Goal: Information Seeking & Learning: Check status

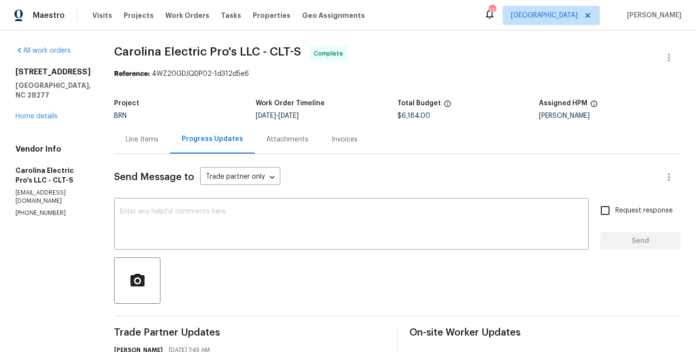
scroll to position [1165, 0]
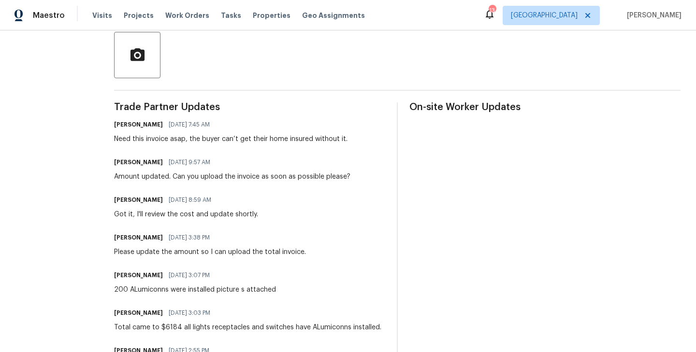
scroll to position [225, 0]
click at [186, 213] on div "Got it, I'll review the cost and update shortly." at bounding box center [186, 215] width 144 height 10
click at [203, 178] on div "Amount updated. Can you upload the invoice as soon as possible please?" at bounding box center [232, 178] width 236 height 10
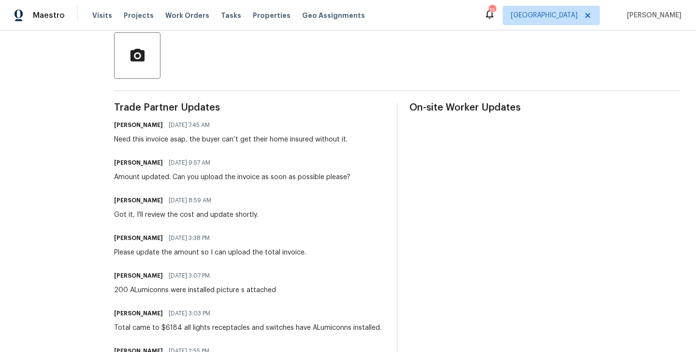
click at [203, 178] on div "Amount updated. Can you upload the invoice as soon as possible please?" at bounding box center [232, 178] width 236 height 10
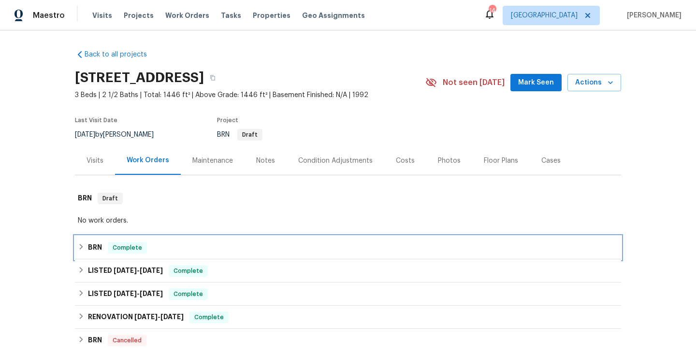
click at [177, 251] on div "BRN Complete" at bounding box center [348, 248] width 541 height 12
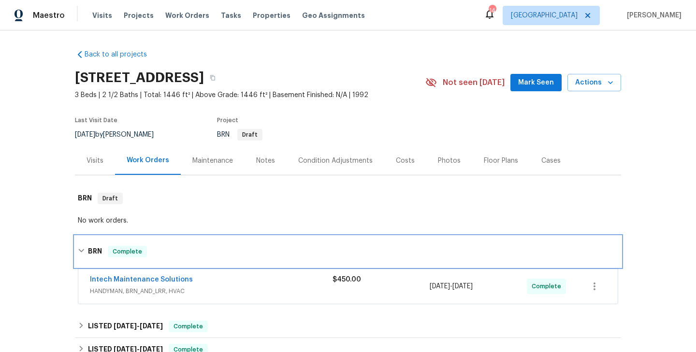
scroll to position [81, 0]
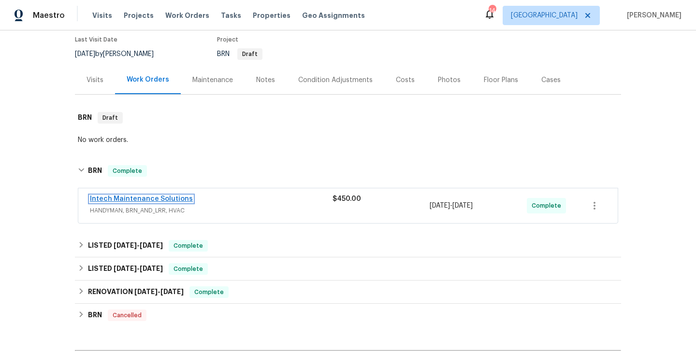
click at [155, 202] on link "Intech Maintenance Solutions" at bounding box center [141, 199] width 103 height 7
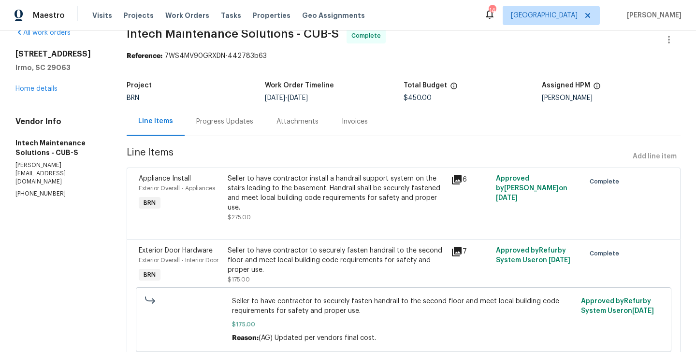
scroll to position [28, 0]
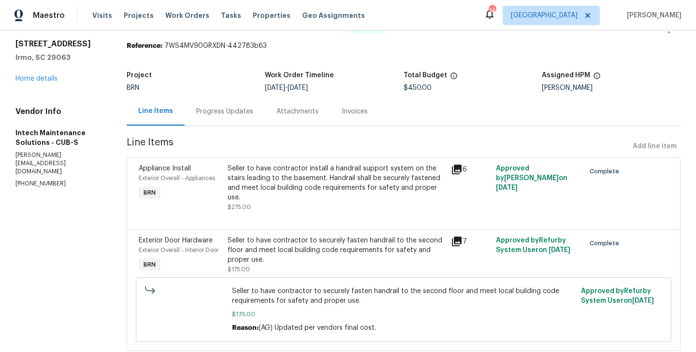
click at [216, 193] on div "Appliance Install Exterior Overall - Appliances BRN" at bounding box center [180, 188] width 89 height 54
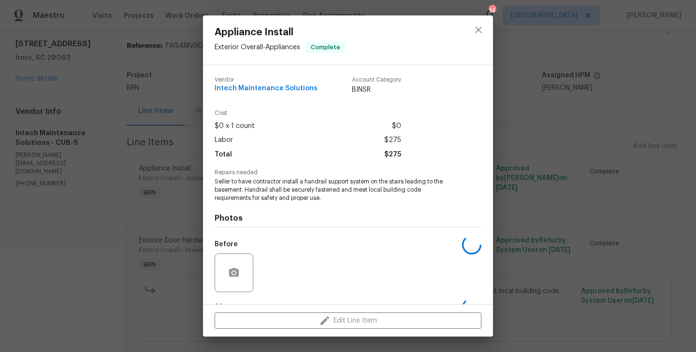
scroll to position [60, 0]
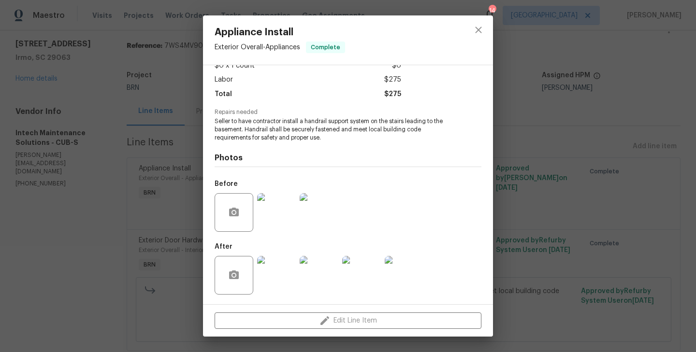
click at [283, 209] on img at bounding box center [276, 212] width 39 height 39
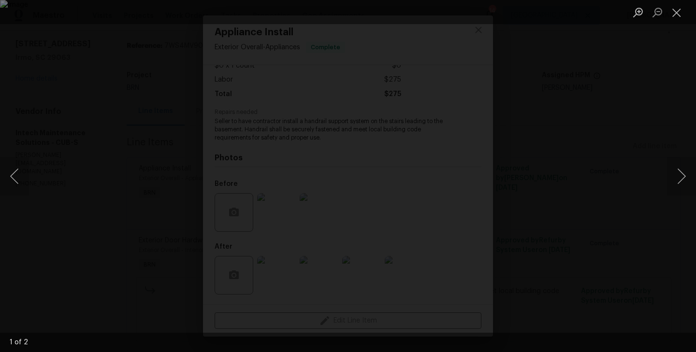
click at [142, 196] on div "Lightbox" at bounding box center [348, 176] width 696 height 352
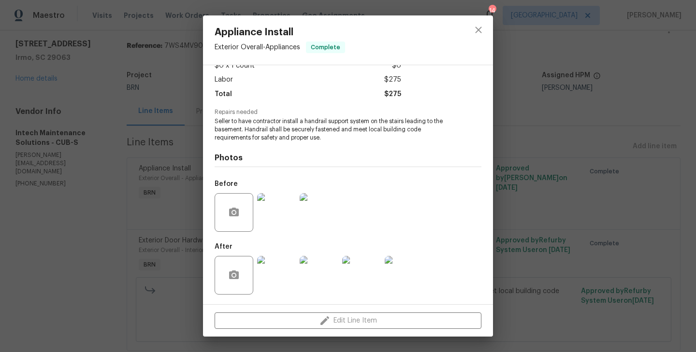
click at [282, 285] on img at bounding box center [276, 275] width 39 height 39
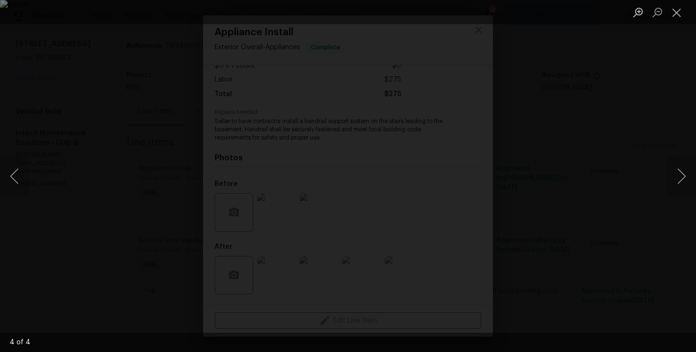
click at [162, 205] on div "Lightbox" at bounding box center [348, 176] width 696 height 352
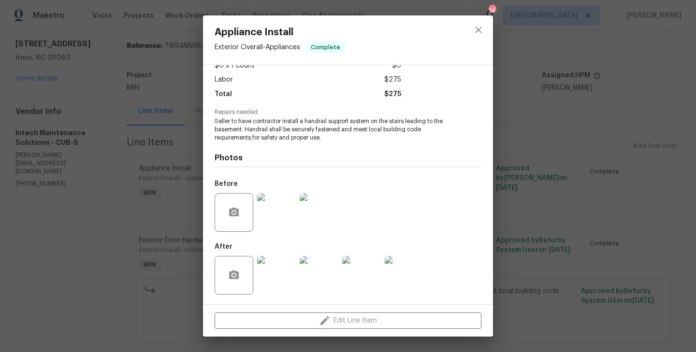
click at [152, 220] on div "Appliance Install Exterior Overall - Appliances Complete Vendor Intech Maintena…" at bounding box center [348, 176] width 696 height 352
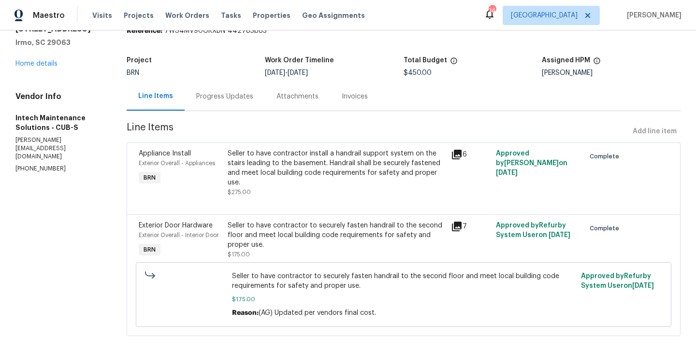
scroll to position [48, 0]
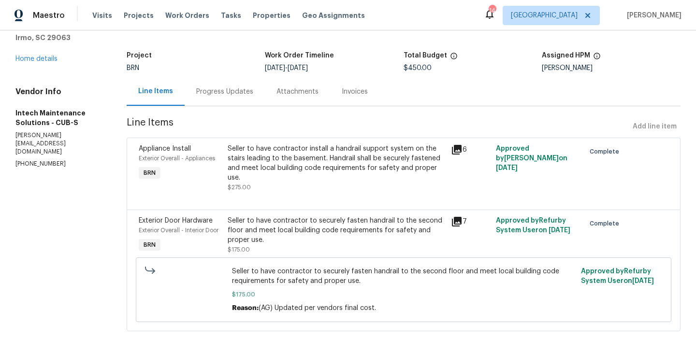
click at [215, 243] on div "Exterior Door Hardware Exterior Overall - Interior Door BRN" at bounding box center [180, 235] width 89 height 44
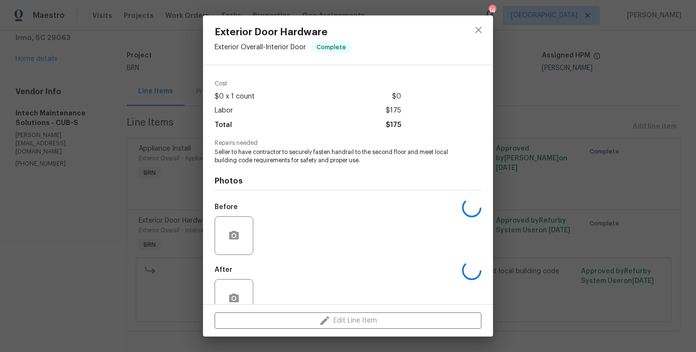
scroll to position [53, 0]
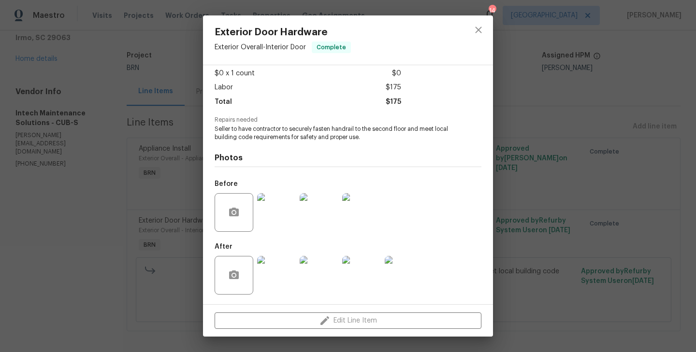
click at [286, 266] on img at bounding box center [276, 275] width 39 height 39
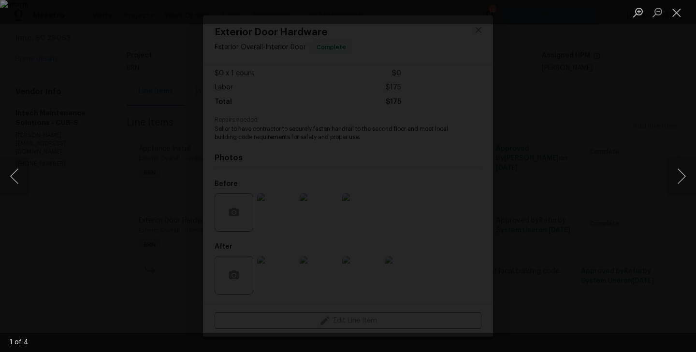
click at [141, 211] on div "Lightbox" at bounding box center [348, 176] width 696 height 352
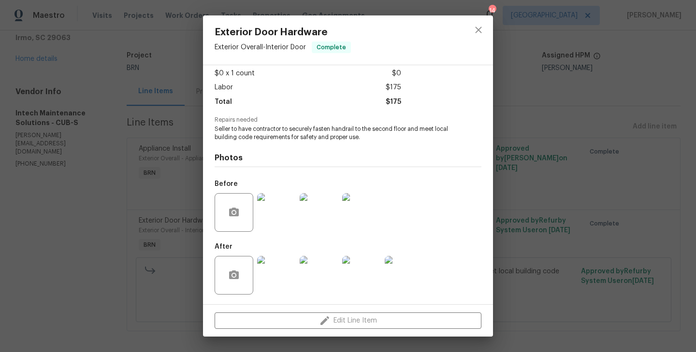
click at [130, 135] on div "Exterior Door Hardware Exterior Overall - Interior Door Complete Vendor Intech …" at bounding box center [348, 176] width 696 height 352
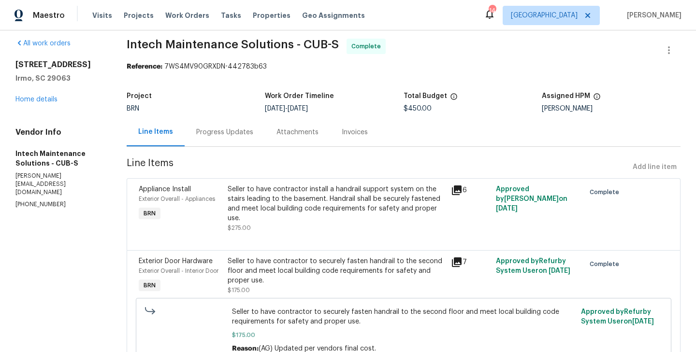
click at [221, 142] on div "Progress Updates" at bounding box center [225, 132] width 80 height 29
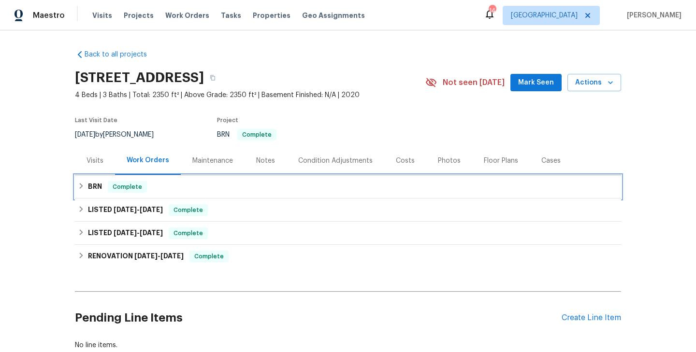
click at [140, 194] on div "BRN Complete" at bounding box center [348, 186] width 546 height 23
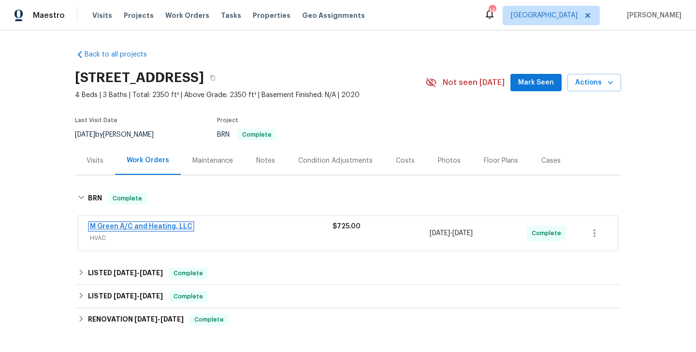
click at [117, 224] on link "M Green A/C and Heating, LLC" at bounding box center [141, 226] width 102 height 7
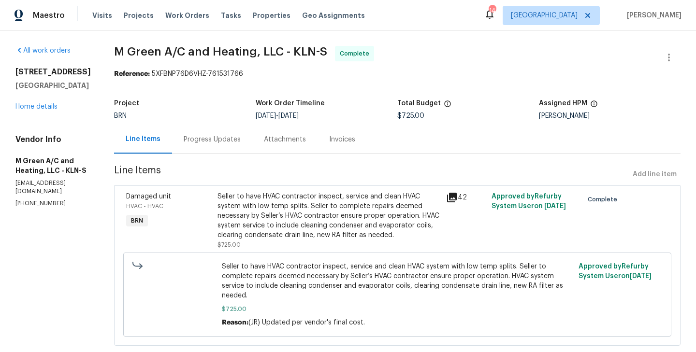
click at [234, 221] on div "Seller to have HVAC contractor inspect, service and clean HVAC system with low …" at bounding box center [329, 221] width 229 height 64
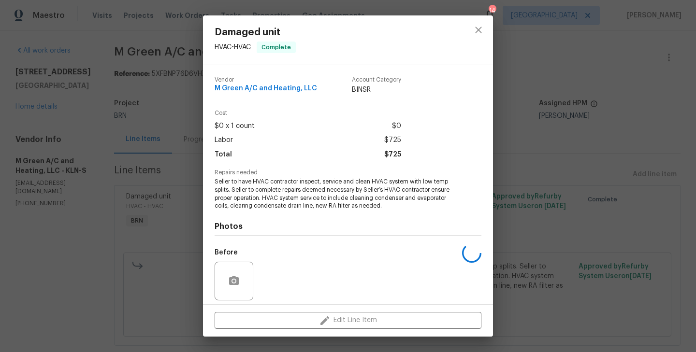
scroll to position [69, 0]
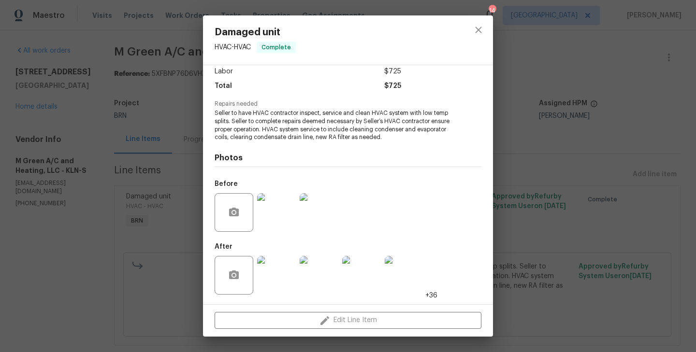
click at [279, 266] on img at bounding box center [276, 275] width 39 height 39
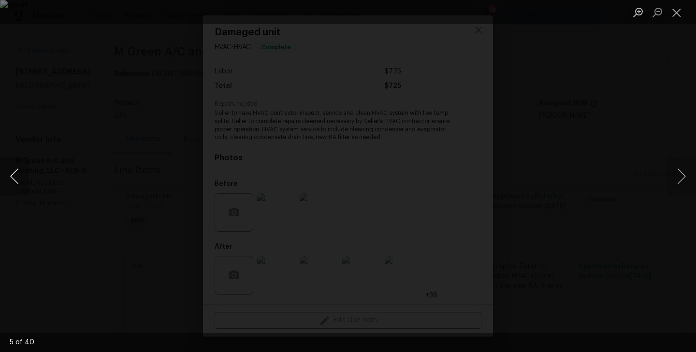
click at [17, 177] on button "Previous image" at bounding box center [14, 176] width 29 height 39
click at [19, 181] on button "Previous image" at bounding box center [14, 176] width 29 height 39
click at [210, 135] on div "Lightbox" at bounding box center [348, 176] width 696 height 352
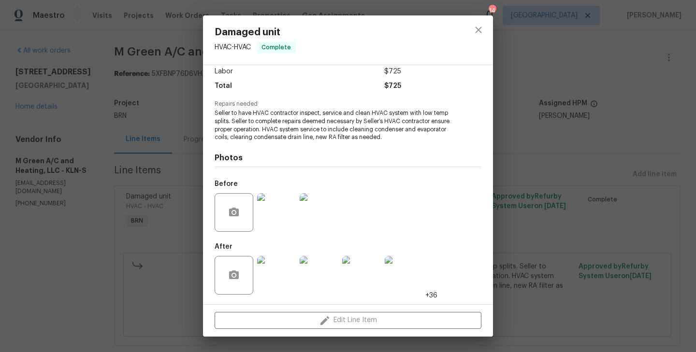
click at [149, 113] on div "Damaged unit HVAC - HVAC Complete Vendor M Green A/C and Heating, LLC Account C…" at bounding box center [348, 176] width 696 height 352
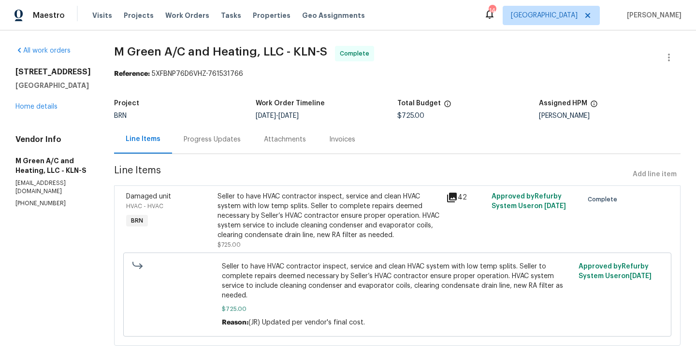
click at [232, 132] on div "Progress Updates" at bounding box center [212, 139] width 80 height 29
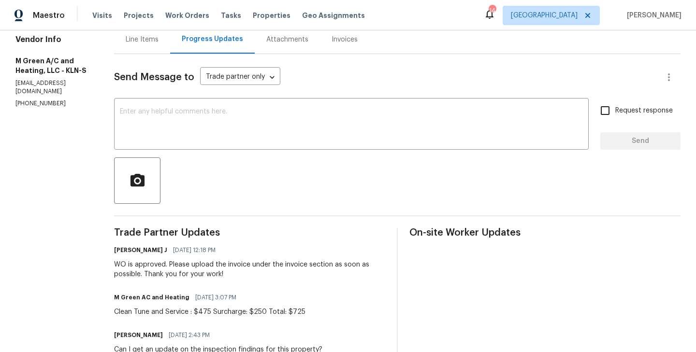
scroll to position [103, 0]
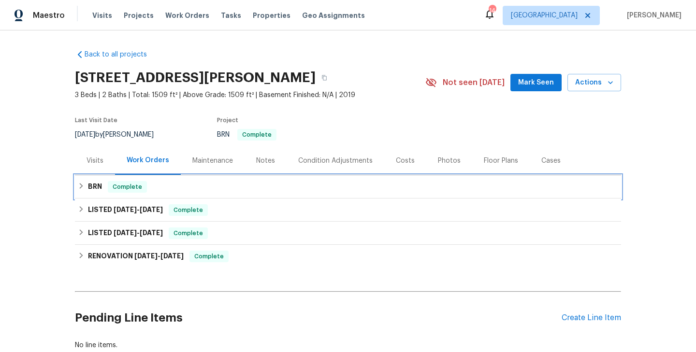
click at [184, 181] on div "BRN Complete" at bounding box center [348, 187] width 541 height 12
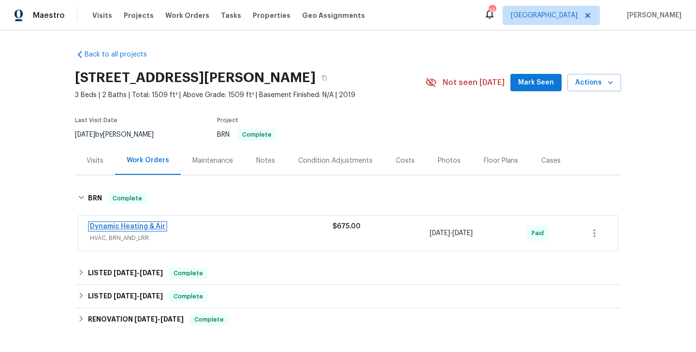
click at [126, 227] on link "Dynamic Heating & Air" at bounding box center [127, 226] width 75 height 7
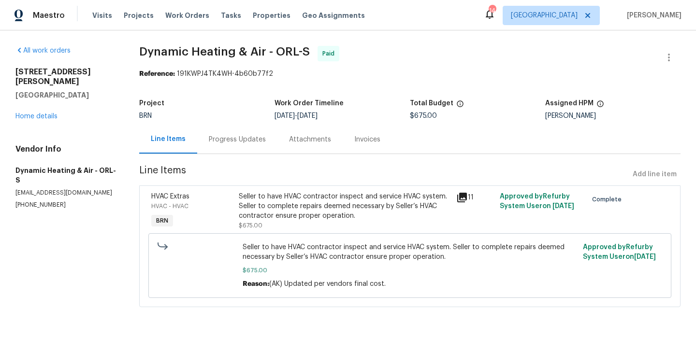
click at [229, 135] on div "Progress Updates" at bounding box center [237, 140] width 57 height 10
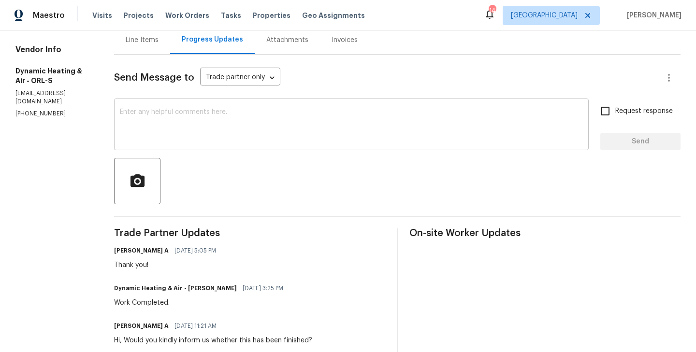
scroll to position [97, 0]
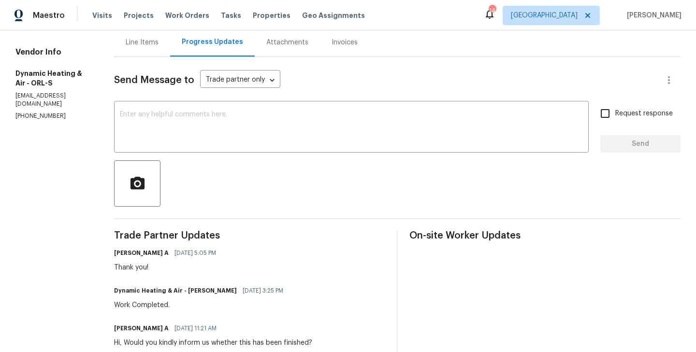
click at [154, 47] on div "Line Items" at bounding box center [142, 42] width 56 height 29
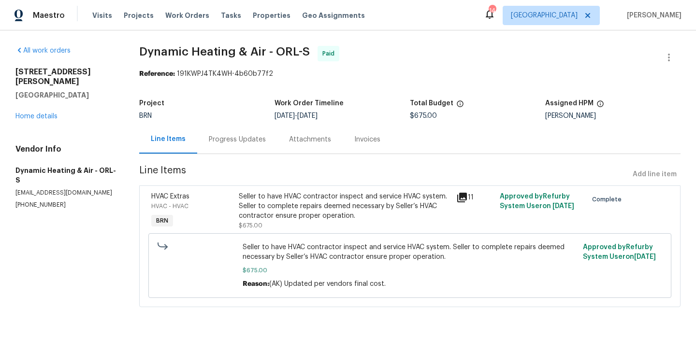
click at [232, 214] on div "HVAC Extras HVAC - HVAC BRN" at bounding box center [191, 211] width 87 height 44
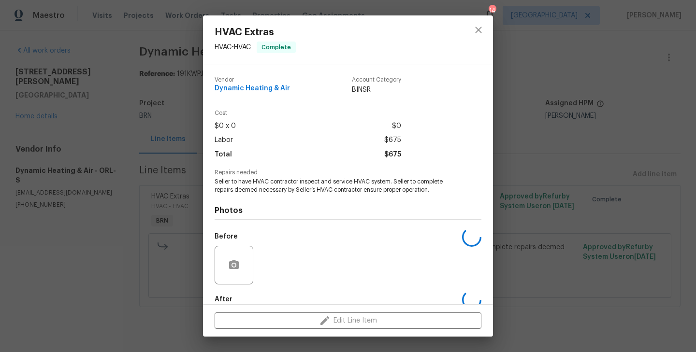
scroll to position [53, 0]
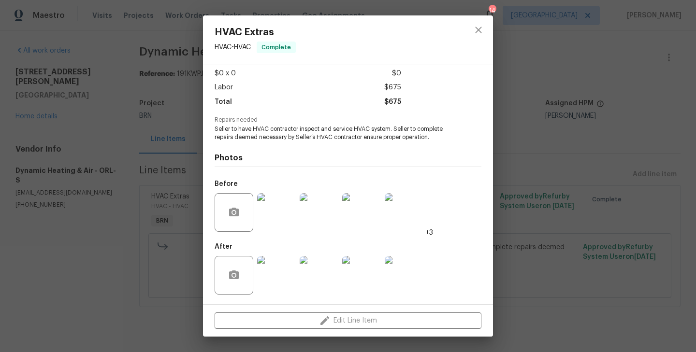
click at [281, 274] on img at bounding box center [276, 275] width 39 height 39
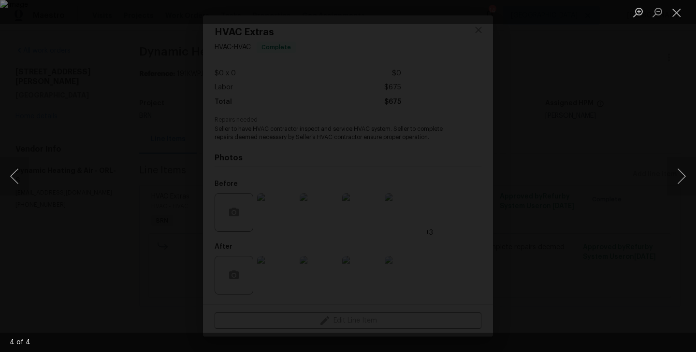
click at [182, 149] on div "Lightbox" at bounding box center [348, 176] width 696 height 352
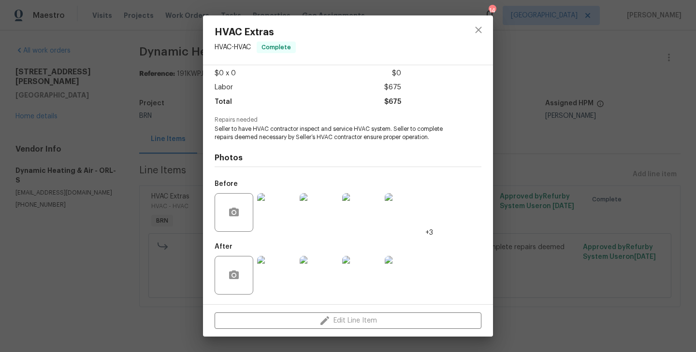
click at [190, 164] on div "HVAC Extras HVAC - HVAC Complete Vendor Dynamic Heating & Air Account Category …" at bounding box center [348, 176] width 696 height 352
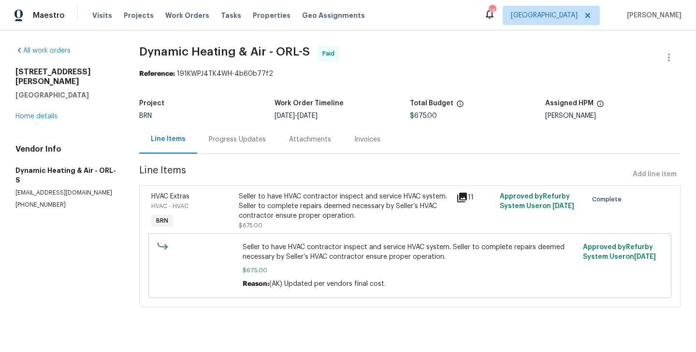
click at [232, 160] on section "Dynamic Heating & Air - ORL-S Paid Reference: 191KWPJ4TK4WH-4b60b77f2 Project B…" at bounding box center [409, 182] width 541 height 273
click at [246, 144] on div "Progress Updates" at bounding box center [237, 140] width 57 height 10
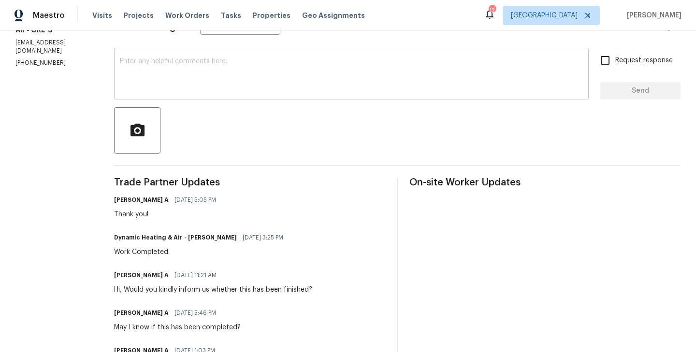
scroll to position [168, 0]
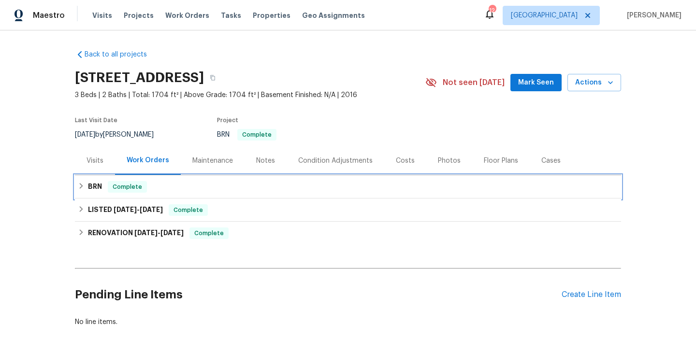
click at [163, 191] on div "BRN Complete" at bounding box center [348, 187] width 541 height 12
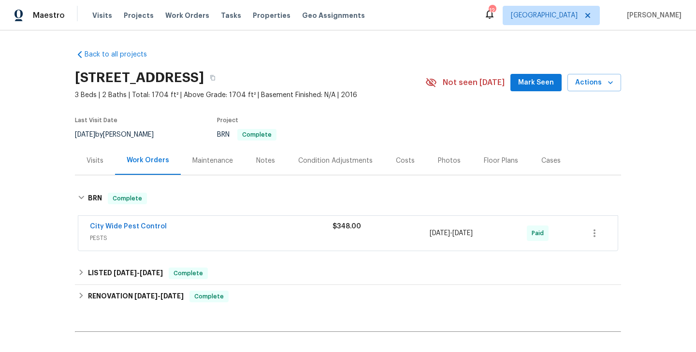
click at [129, 231] on span "City Wide Pest Control" at bounding box center [128, 227] width 77 height 10
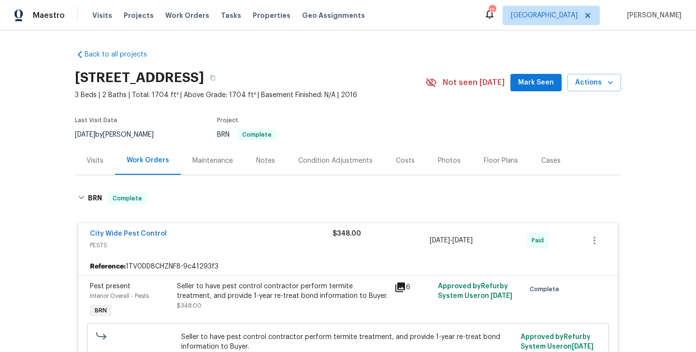
click at [141, 238] on span "City Wide Pest Control" at bounding box center [128, 234] width 77 height 10
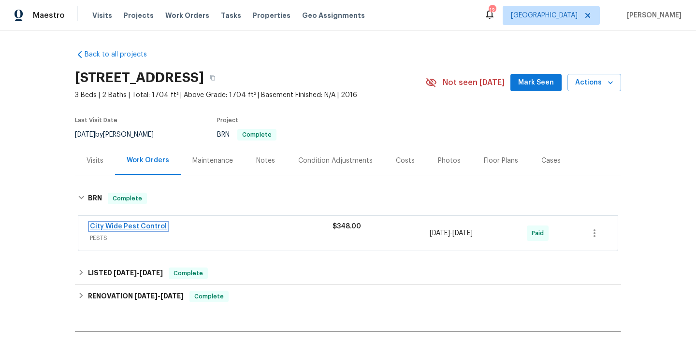
click at [151, 228] on link "City Wide Pest Control" at bounding box center [128, 226] width 77 height 7
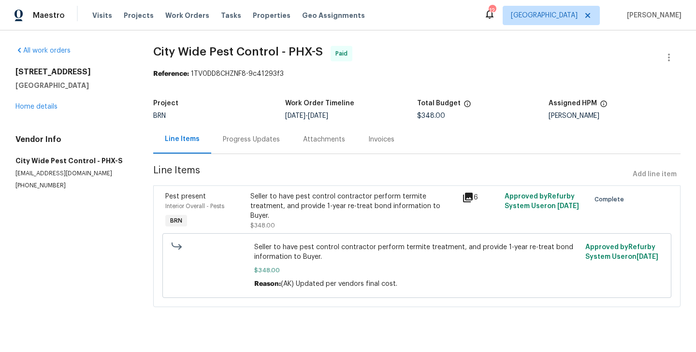
click at [258, 143] on div "Progress Updates" at bounding box center [251, 140] width 57 height 10
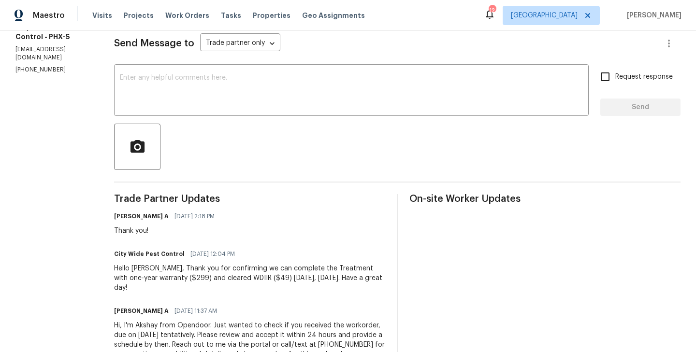
scroll to position [126, 0]
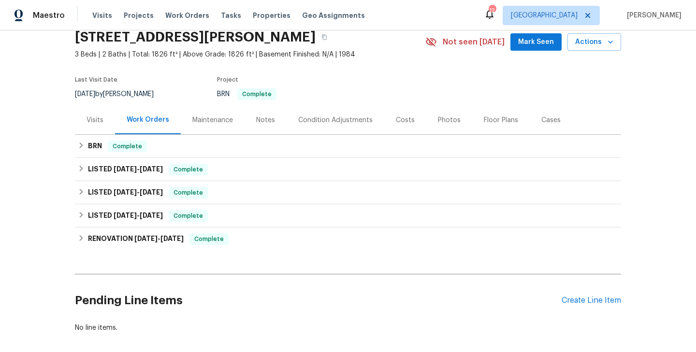
scroll to position [87, 0]
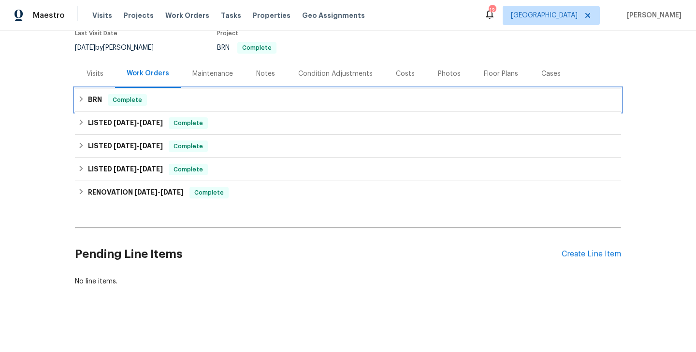
click at [135, 100] on span "Complete" at bounding box center [127, 100] width 37 height 10
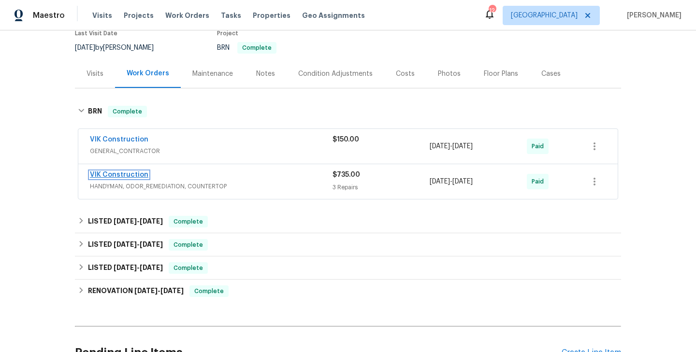
click at [124, 175] on link "VIK Construction" at bounding box center [119, 175] width 58 height 7
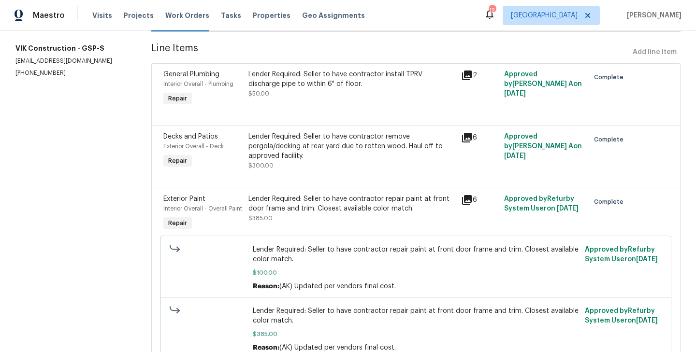
scroll to position [86, 0]
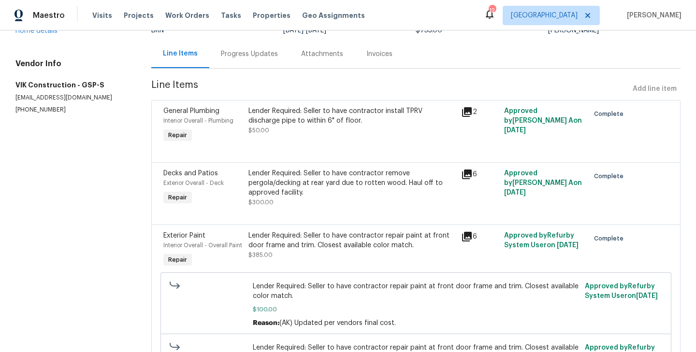
click at [242, 130] on div "General Plumbing Interior Overall - Plumbing Repair" at bounding box center [203, 125] width 85 height 44
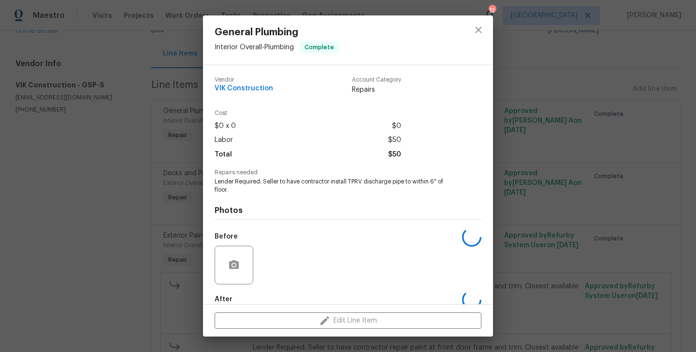
scroll to position [53, 0]
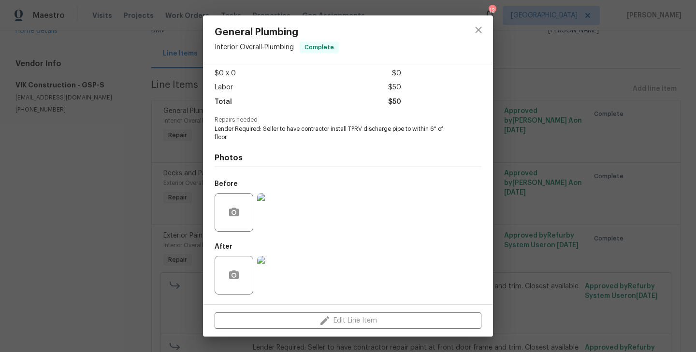
click at [163, 263] on div "General Plumbing Interior Overall - Plumbing Complete Vendor VIK Construction A…" at bounding box center [348, 176] width 696 height 352
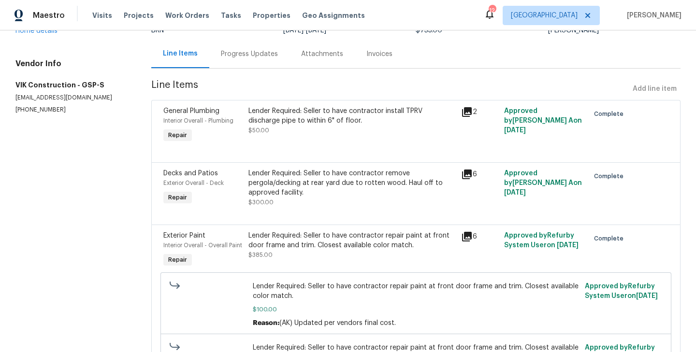
click at [242, 190] on div "Decks and Patios Exterior Overall - Deck Repair" at bounding box center [203, 188] width 85 height 44
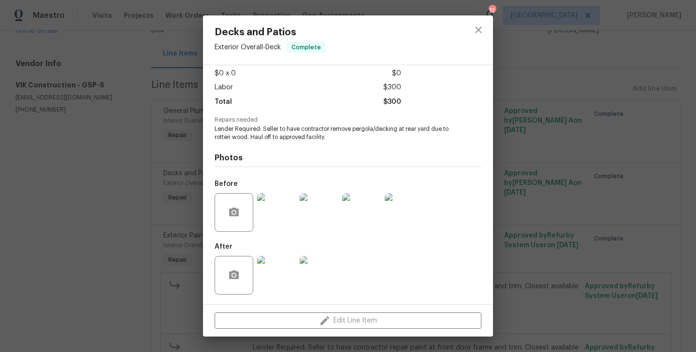
click at [286, 267] on img at bounding box center [276, 275] width 39 height 39
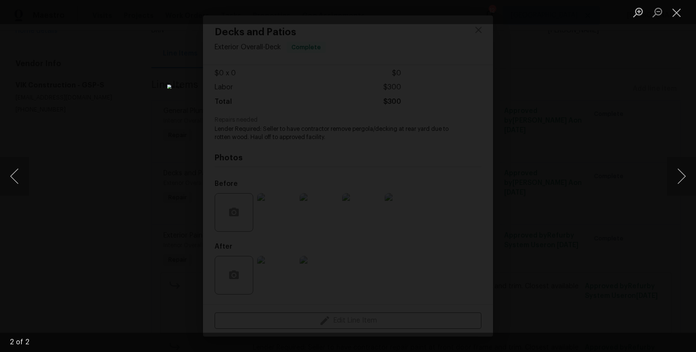
click at [144, 187] on div "Lightbox" at bounding box center [348, 176] width 696 height 352
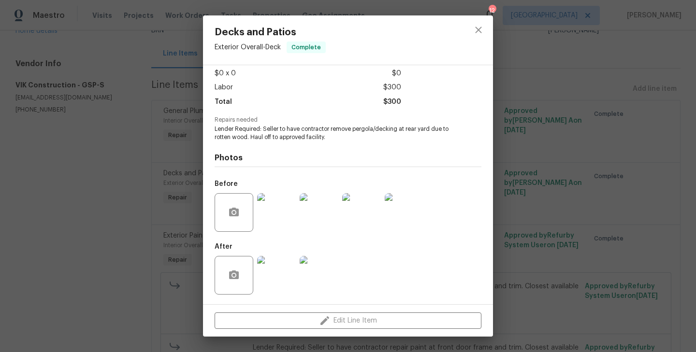
click at [144, 187] on div "Decks and Patios Exterior Overall - Deck Complete Vendor VIK Construction Accou…" at bounding box center [348, 176] width 696 height 352
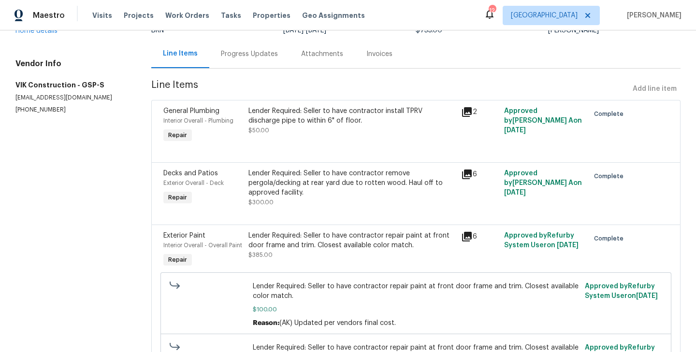
click at [237, 250] on div "Interior Overall - Overall Paint" at bounding box center [202, 246] width 79 height 10
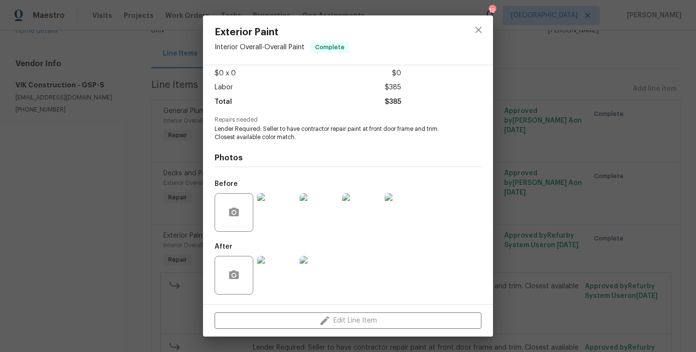
click at [272, 266] on img at bounding box center [276, 275] width 39 height 39
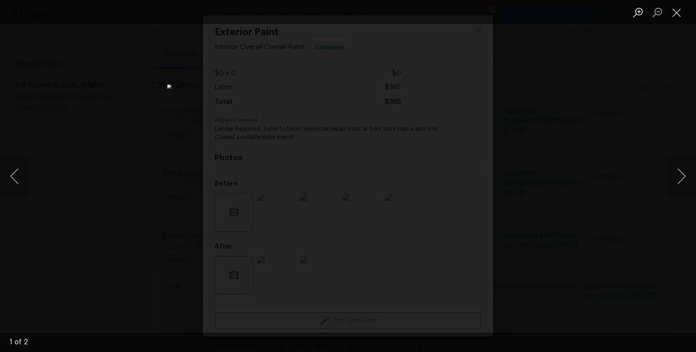
click at [192, 196] on div "Lightbox" at bounding box center [348, 176] width 696 height 352
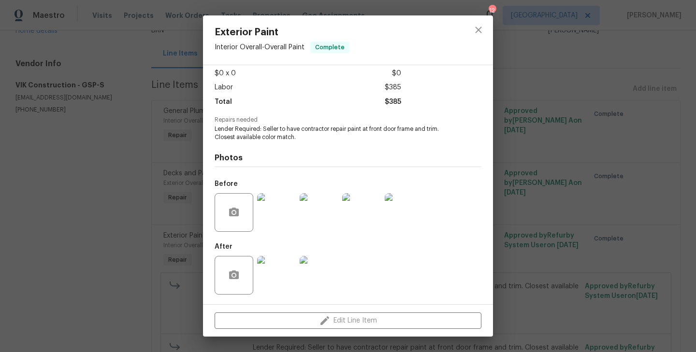
click at [154, 207] on div "Exterior Paint Interior Overall - Overall Paint Complete Vendor VIK Constructio…" at bounding box center [348, 176] width 696 height 352
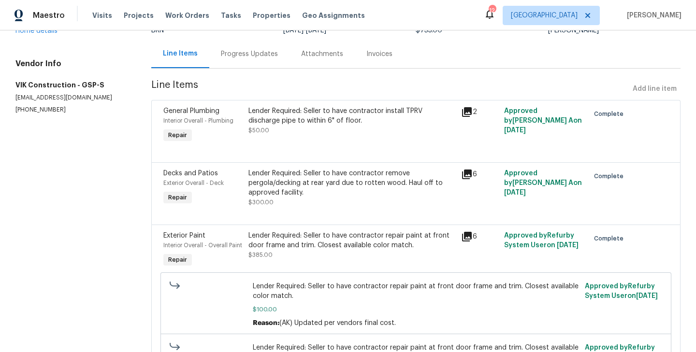
scroll to position [0, 0]
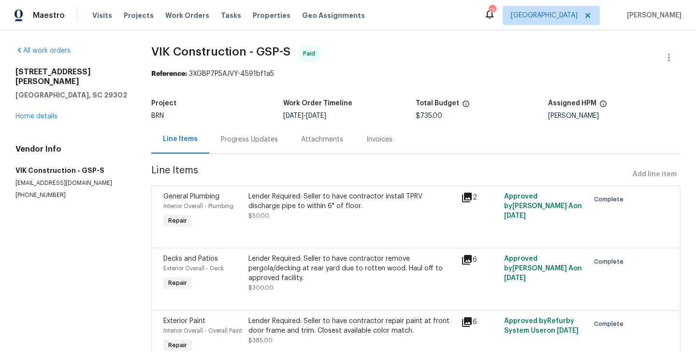
click at [216, 139] on div "Progress Updates" at bounding box center [249, 139] width 80 height 29
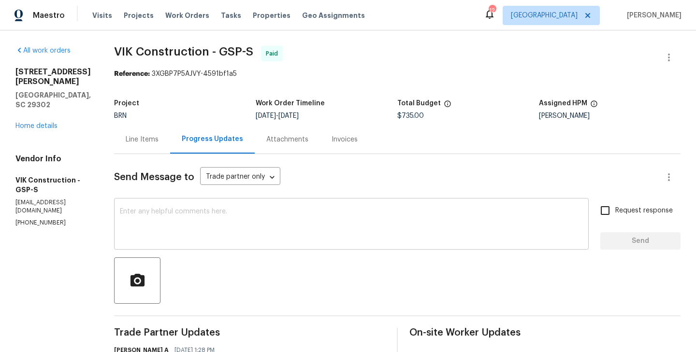
scroll to position [7, 0]
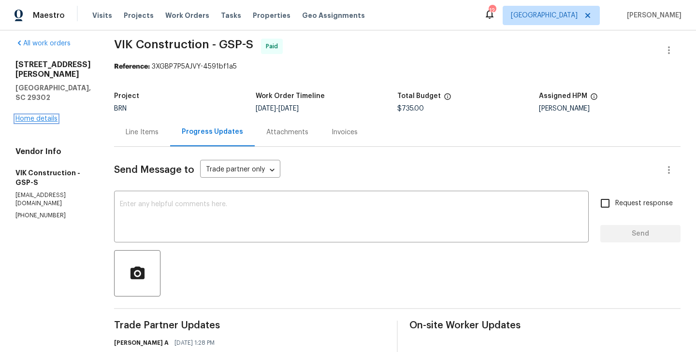
click at [43, 116] on link "Home details" at bounding box center [36, 119] width 42 height 7
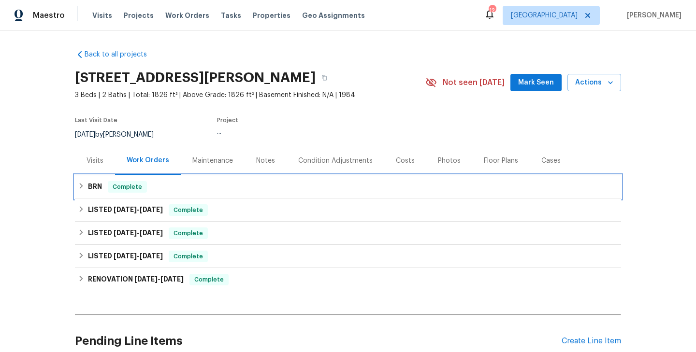
click at [177, 193] on div "BRN Complete" at bounding box center [348, 186] width 546 height 23
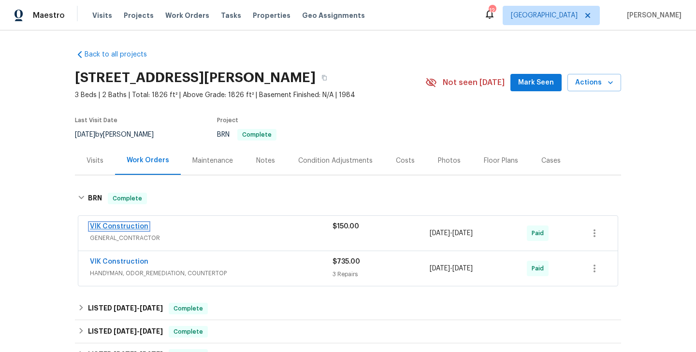
click at [122, 228] on link "VIK Construction" at bounding box center [119, 226] width 58 height 7
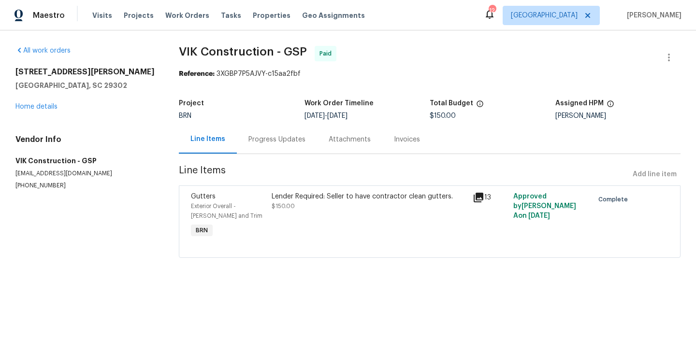
click at [275, 153] on div "Progress Updates" at bounding box center [277, 139] width 80 height 29
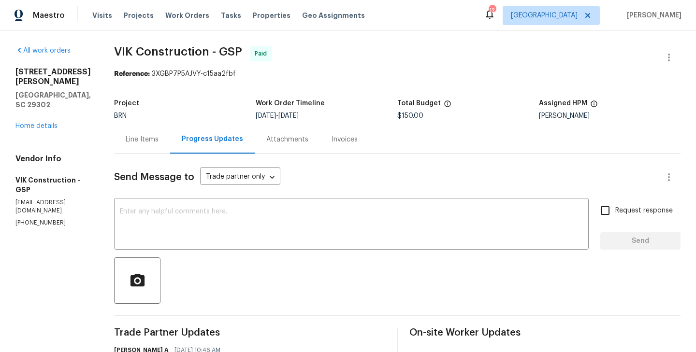
click at [155, 139] on div "Line Items" at bounding box center [142, 140] width 33 height 10
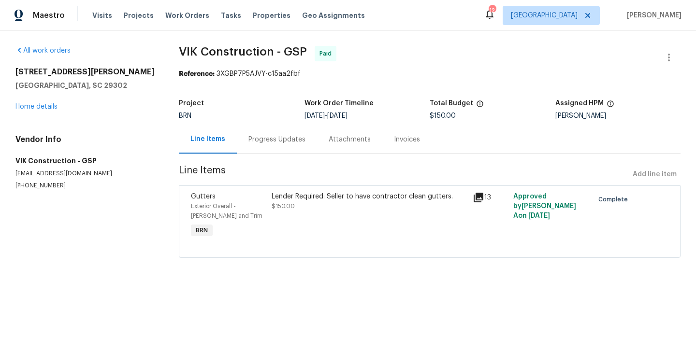
click at [278, 211] on div "Lender Required: Seller to have contractor clean gutters. $150.00" at bounding box center [369, 201] width 195 height 19
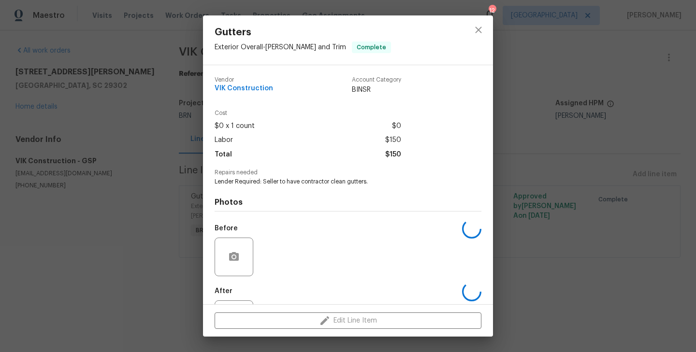
scroll to position [44, 0]
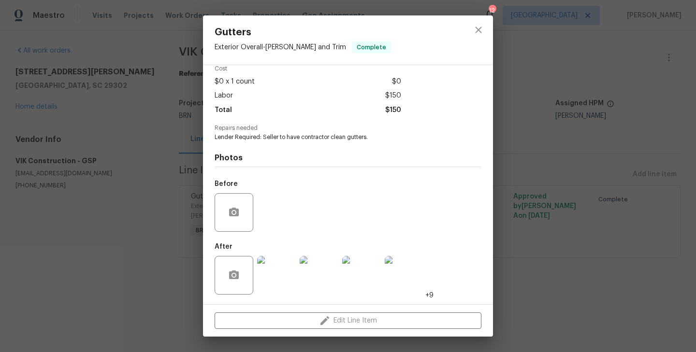
click at [161, 175] on div "Gutters Exterior Overall - Eaves and Trim Complete Vendor VIK Construction Acco…" at bounding box center [348, 176] width 696 height 352
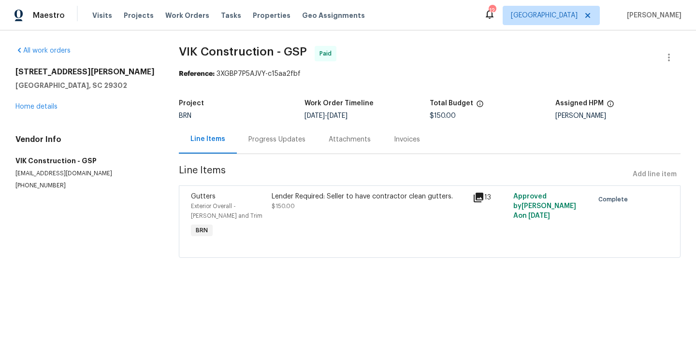
click at [278, 146] on div "Progress Updates" at bounding box center [277, 139] width 80 height 29
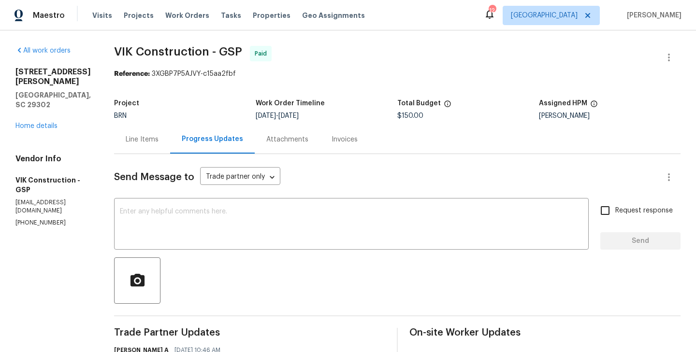
click at [156, 139] on div "Line Items" at bounding box center [142, 140] width 33 height 10
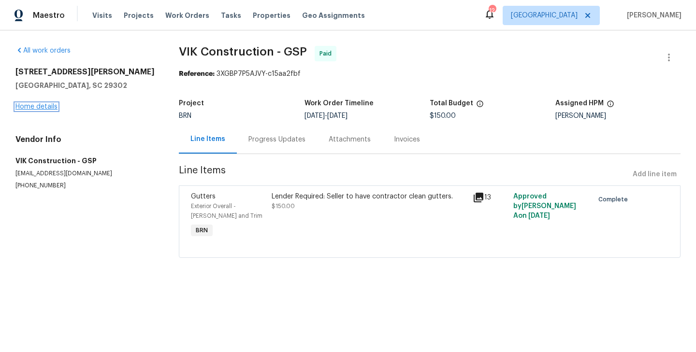
click at [46, 105] on link "Home details" at bounding box center [36, 106] width 42 height 7
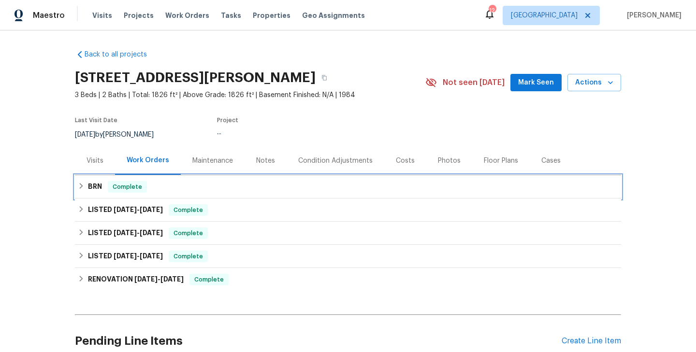
click at [151, 191] on div "BRN Complete" at bounding box center [348, 187] width 541 height 12
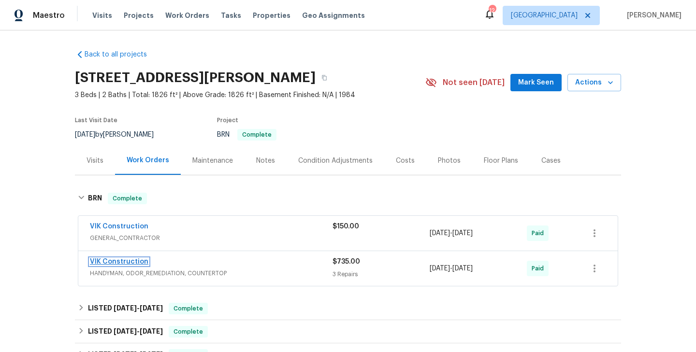
click at [132, 260] on link "VIK Construction" at bounding box center [119, 262] width 58 height 7
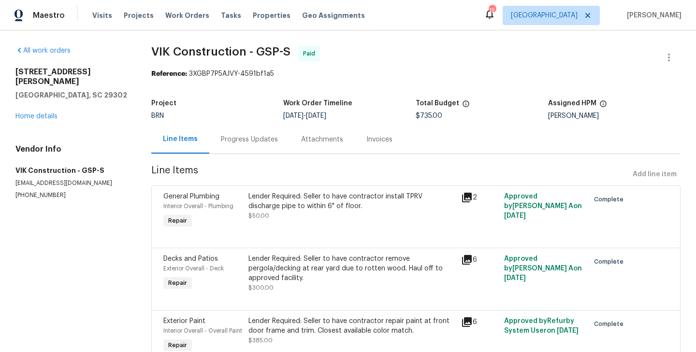
click at [253, 149] on div "Progress Updates" at bounding box center [249, 139] width 80 height 29
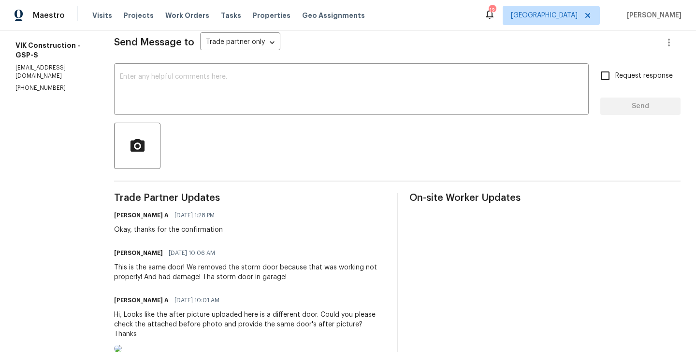
scroll to position [136, 0]
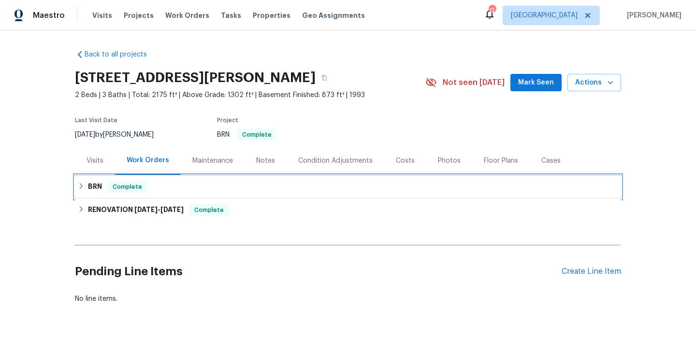
click at [142, 187] on span "Complete" at bounding box center [127, 187] width 37 height 10
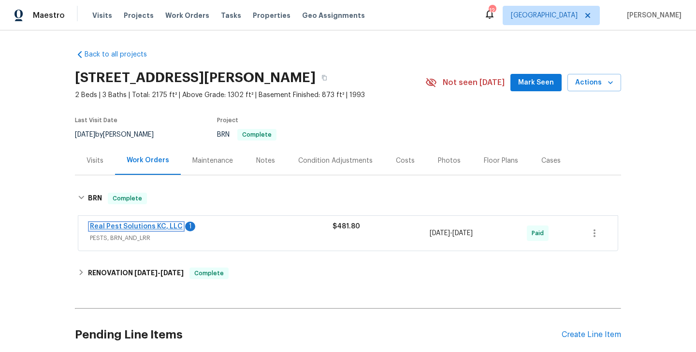
click at [128, 225] on link "Real Pest Solutions KC, LLC" at bounding box center [136, 226] width 93 height 7
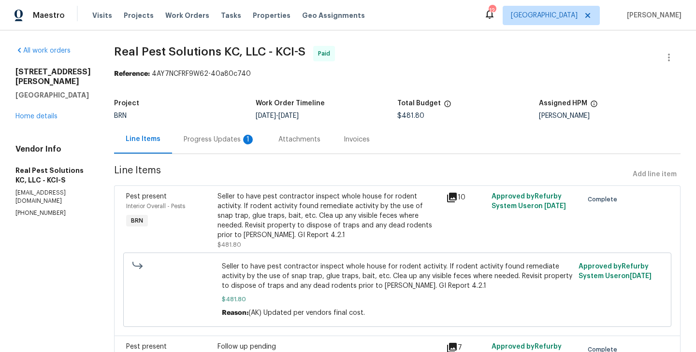
click at [215, 214] on div "Pest present Interior Overall - Pests BRN" at bounding box center [168, 221] width 91 height 64
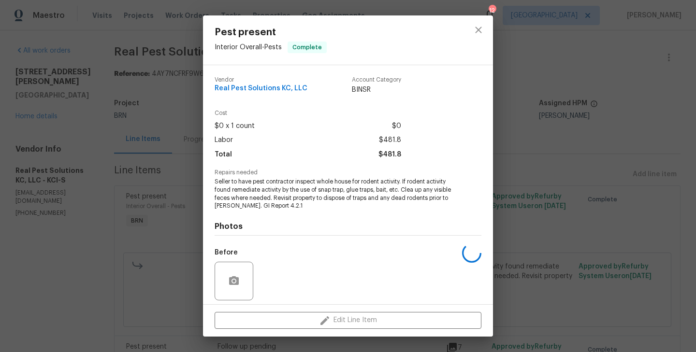
scroll to position [69, 0]
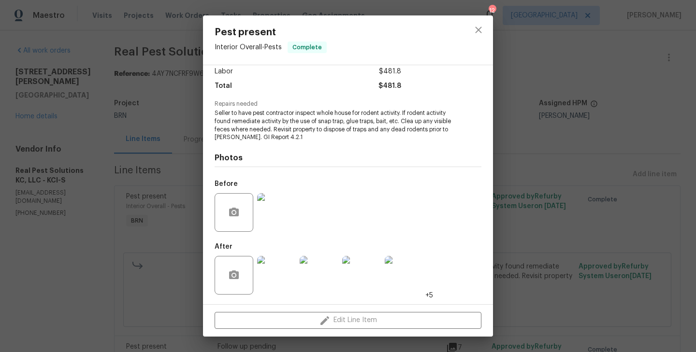
click at [169, 225] on div "Pest present Interior Overall - Pests Complete Vendor Real Pest Solutions KC, L…" at bounding box center [348, 176] width 696 height 352
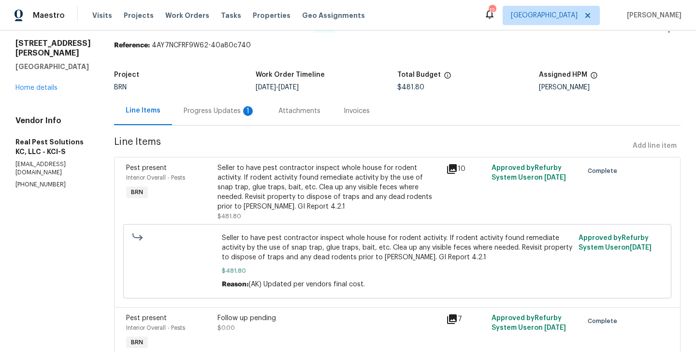
scroll to position [0, 0]
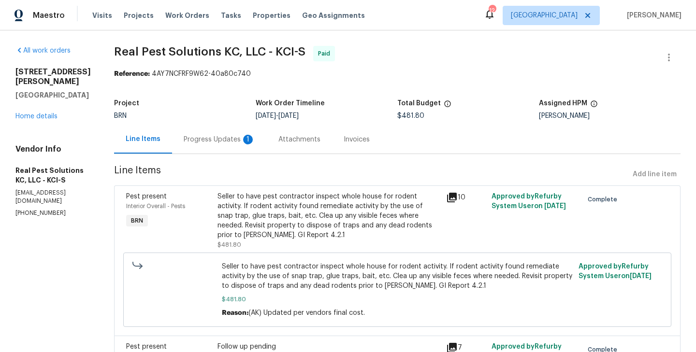
click at [233, 146] on div "Progress Updates 1" at bounding box center [219, 139] width 95 height 29
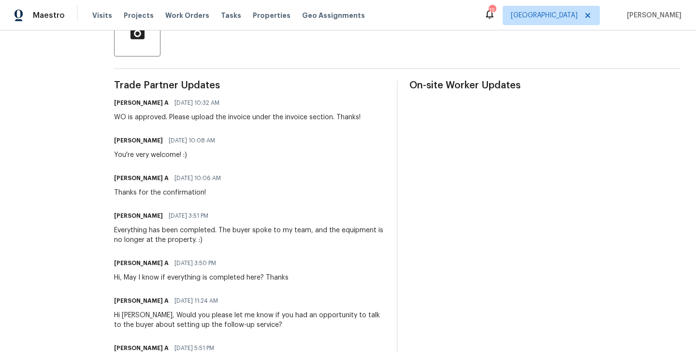
scroll to position [238, 0]
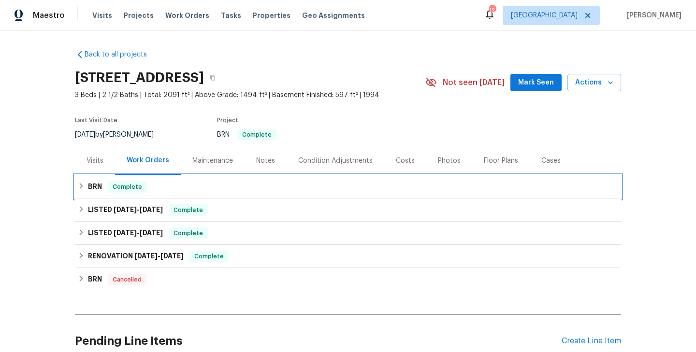
click at [214, 188] on div "BRN Complete" at bounding box center [348, 187] width 541 height 12
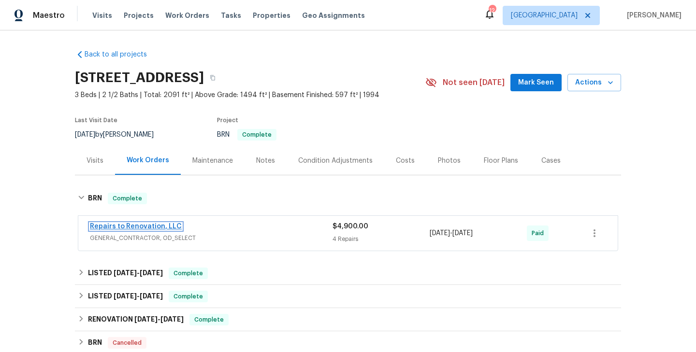
click at [132, 226] on link "Repairs to Renovation, LLC" at bounding box center [136, 226] width 92 height 7
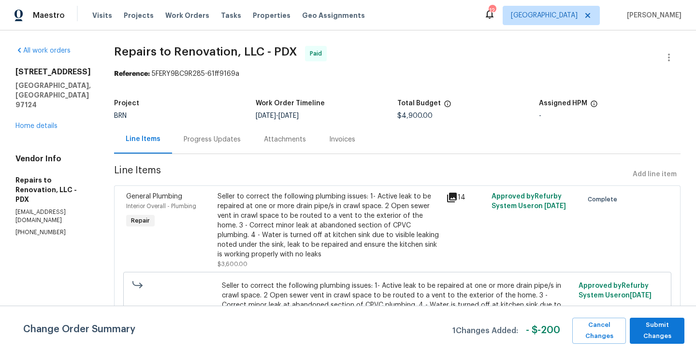
click at [234, 146] on div "Progress Updates" at bounding box center [212, 139] width 80 height 29
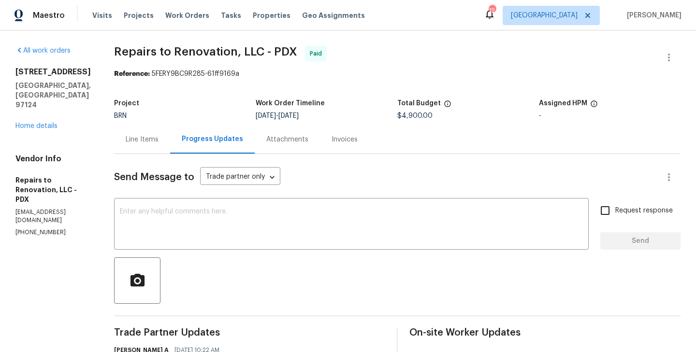
click at [155, 148] on div "Line Items" at bounding box center [142, 139] width 56 height 29
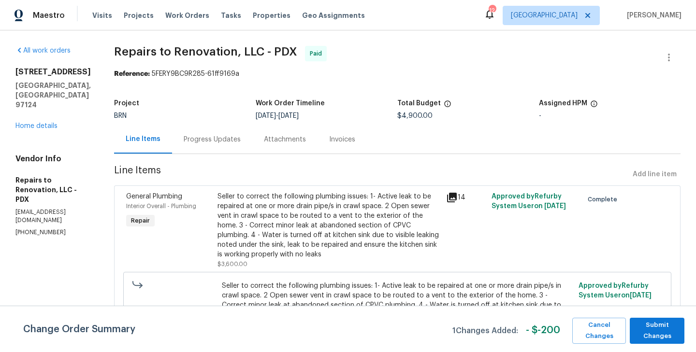
click at [219, 147] on div "Progress Updates" at bounding box center [212, 139] width 80 height 29
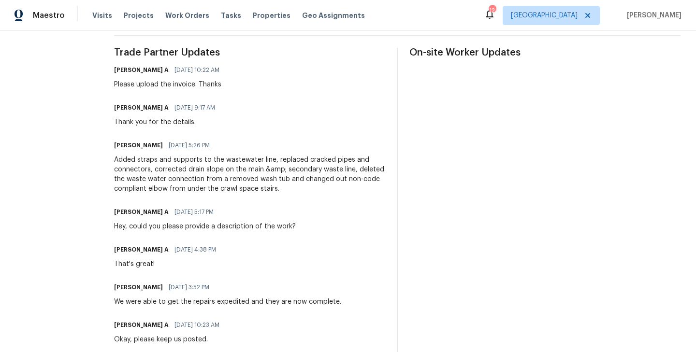
scroll to position [270, 0]
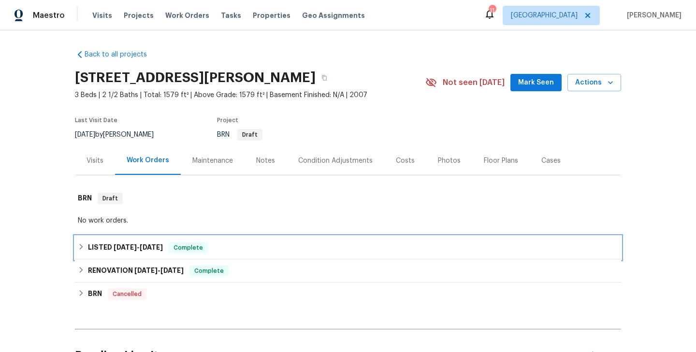
click at [126, 251] on h6 "LISTED 5/6/25 - 5/10/25" at bounding box center [125, 248] width 75 height 12
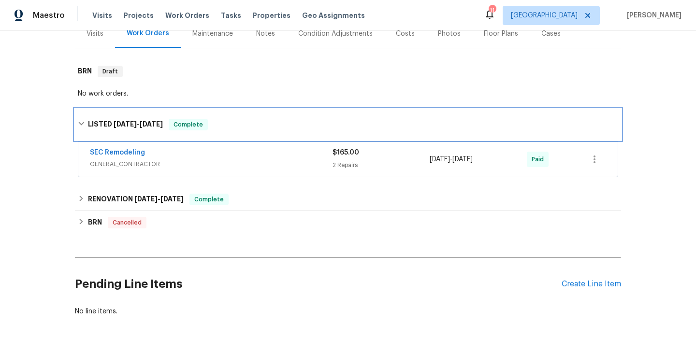
click at [175, 127] on div "LISTED 5/6/25 - 5/10/25 Complete" at bounding box center [348, 124] width 546 height 31
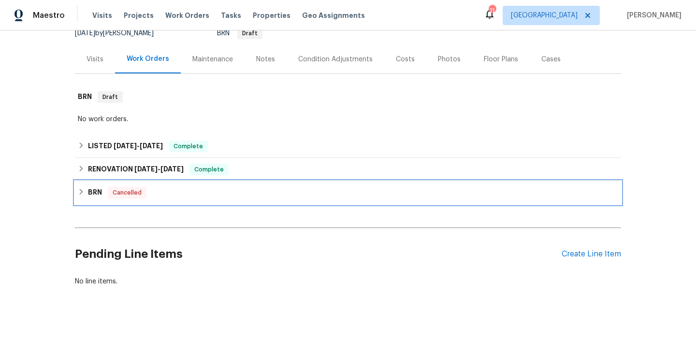
click at [183, 192] on div "BRN Cancelled" at bounding box center [348, 193] width 541 height 12
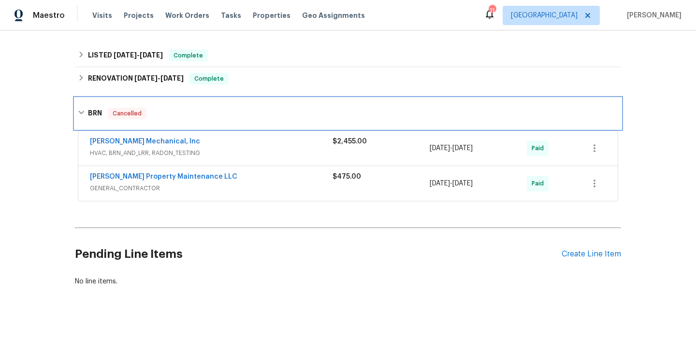
scroll to position [202, 0]
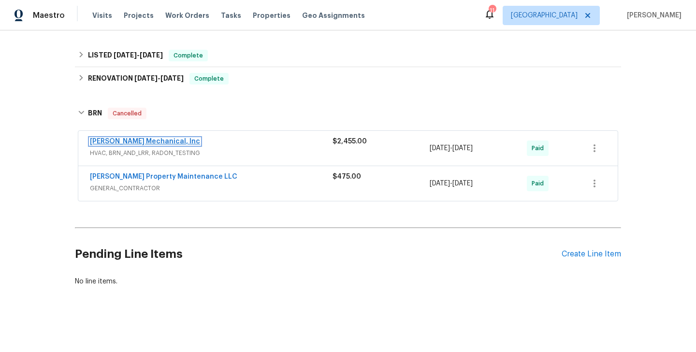
click at [130, 143] on link "JH Martin Mechanical, Inc" at bounding box center [145, 141] width 110 height 7
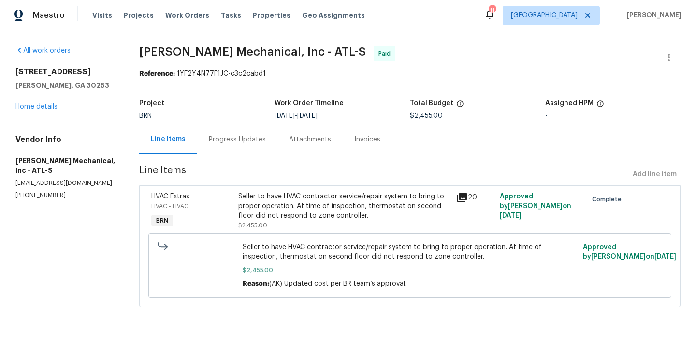
click at [230, 198] on div "HVAC Extras" at bounding box center [191, 197] width 81 height 10
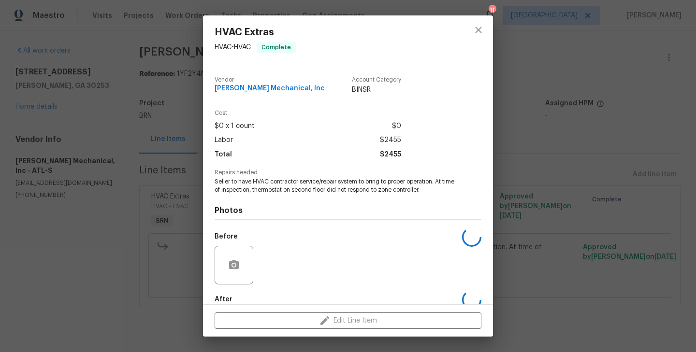
scroll to position [53, 0]
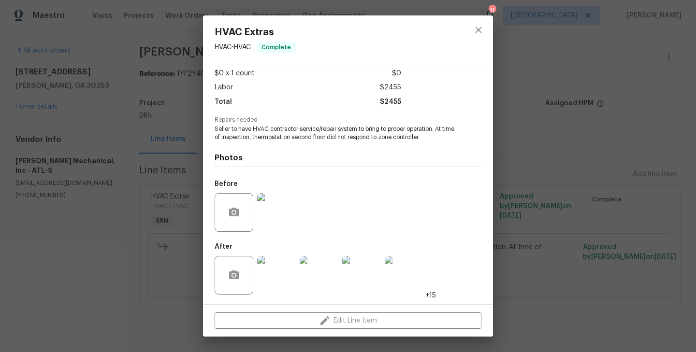
click at [283, 280] on img at bounding box center [276, 275] width 39 height 39
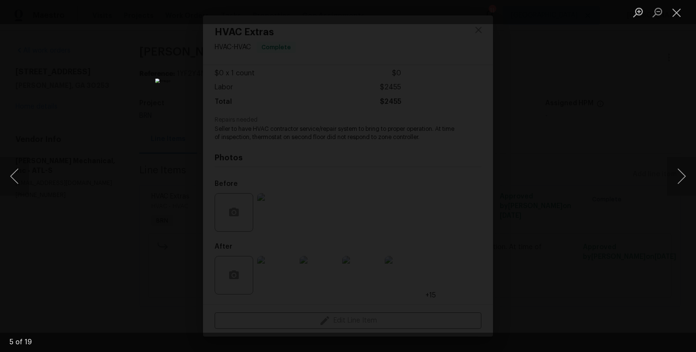
click at [119, 188] on div "Lightbox" at bounding box center [348, 176] width 696 height 352
click at [154, 133] on div "Lightbox" at bounding box center [348, 176] width 696 height 352
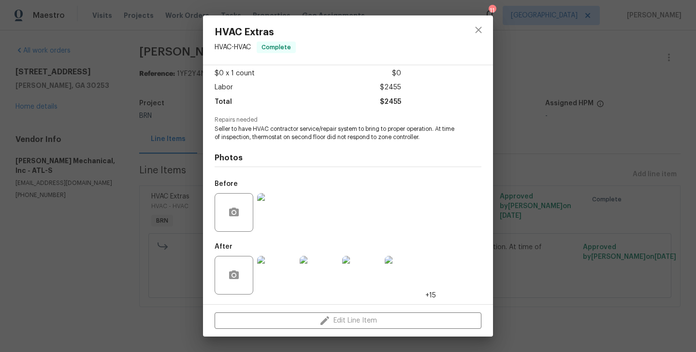
click at [157, 192] on div "HVAC Extras HVAC - HVAC Complete Vendor JH Martin Mechanical, Inc Account Categ…" at bounding box center [348, 176] width 696 height 352
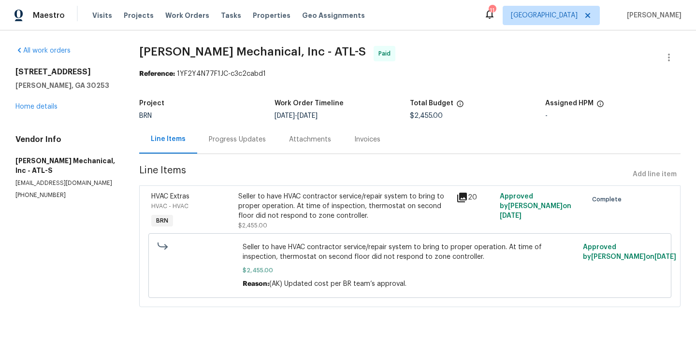
click at [235, 151] on div "Progress Updates" at bounding box center [237, 139] width 80 height 29
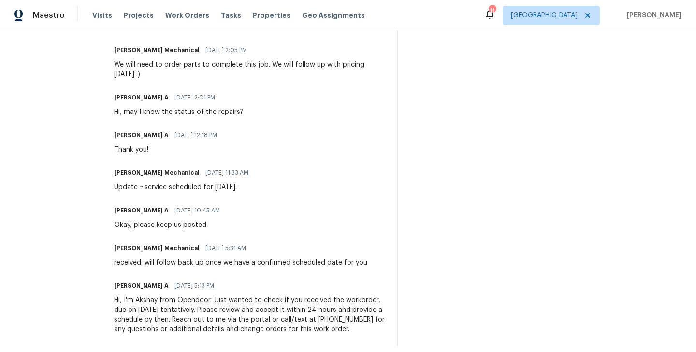
scroll to position [1224, 0]
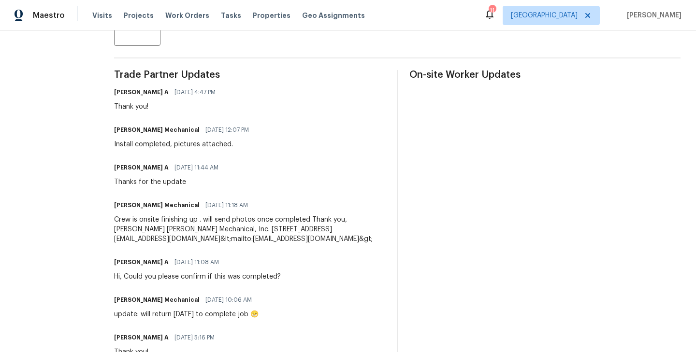
scroll to position [255, 0]
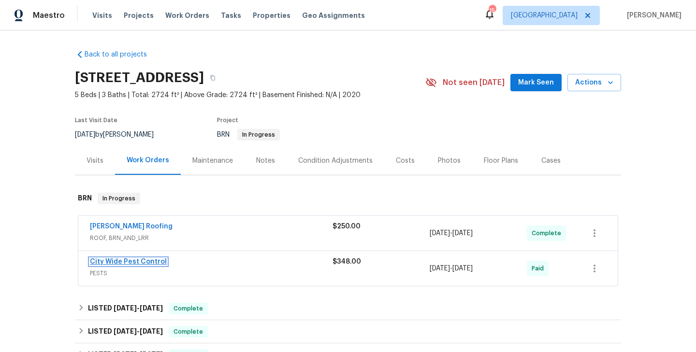
click at [137, 261] on link "City Wide Pest Control" at bounding box center [128, 262] width 77 height 7
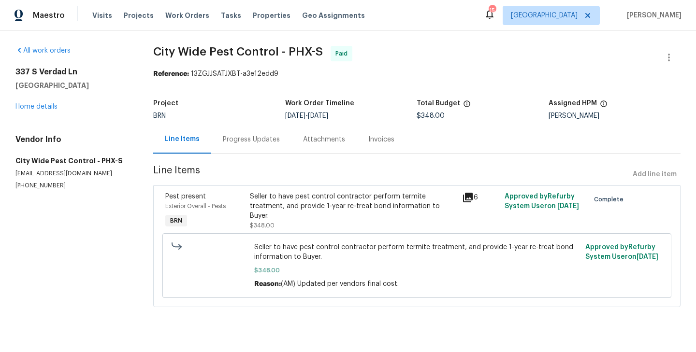
click at [264, 204] on div "Seller to have pest control contractor perform termite treatment, and provide 1…" at bounding box center [353, 206] width 206 height 29
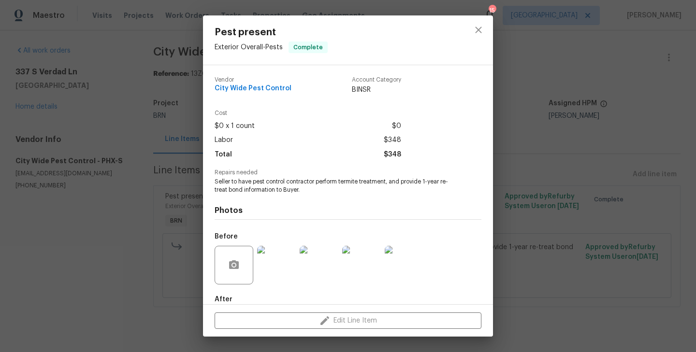
scroll to position [53, 0]
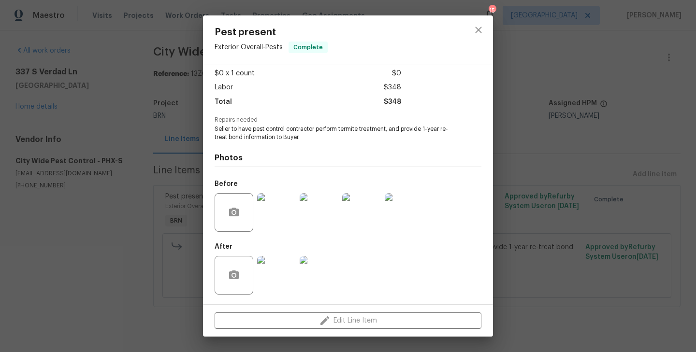
click at [159, 247] on div "Pest present Exterior Overall - Pests Complete Vendor City Wide Pest Control Ac…" at bounding box center [348, 176] width 696 height 352
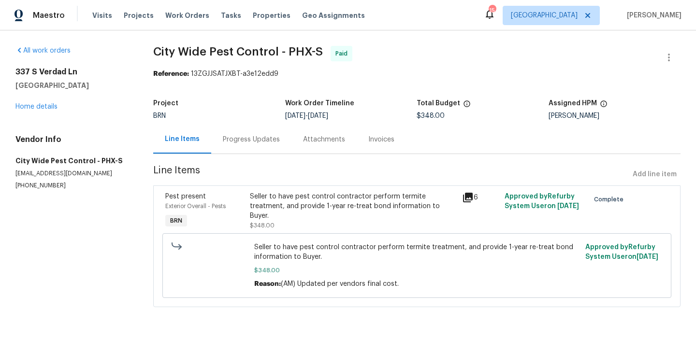
click at [109, 194] on section "All work orders [STREET_ADDRESS] Home details Vendor Info City Wide Pest Contro…" at bounding box center [72, 182] width 115 height 273
click at [233, 155] on section "City Wide Pest Control - PHX-S Paid Reference: 13ZGJJSATJXBT-a3e12edd9 Project …" at bounding box center [416, 182] width 527 height 273
click at [250, 123] on div "Project BRN Work Order Timeline 8/25/2025 - 8/26/2025 Total Budget $348.00 Assi…" at bounding box center [416, 109] width 527 height 31
click at [250, 153] on div "Progress Updates" at bounding box center [251, 139] width 80 height 29
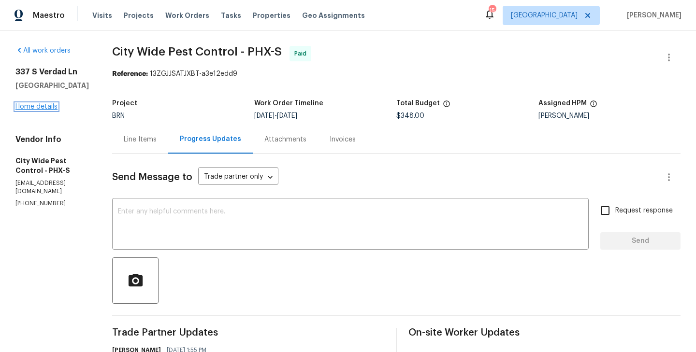
click at [43, 110] on link "Home details" at bounding box center [36, 106] width 42 height 7
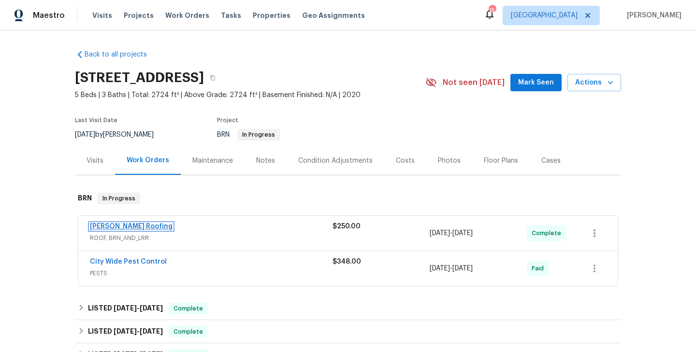
click at [123, 227] on link "Stout Roofing" at bounding box center [131, 226] width 83 height 7
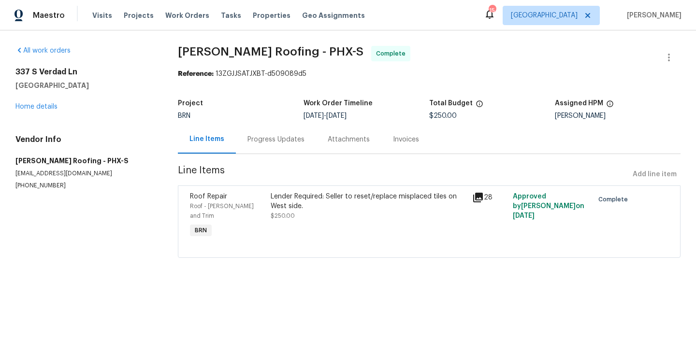
click at [247, 251] on section "Stout Roofing - PHX-S Complete Reference: 13ZGJJSATJXBT-d509089d5 Project BRN W…" at bounding box center [429, 158] width 503 height 224
click at [268, 214] on div "Roof Repair Roof - Eaves and Trim BRN" at bounding box center [227, 216] width 81 height 54
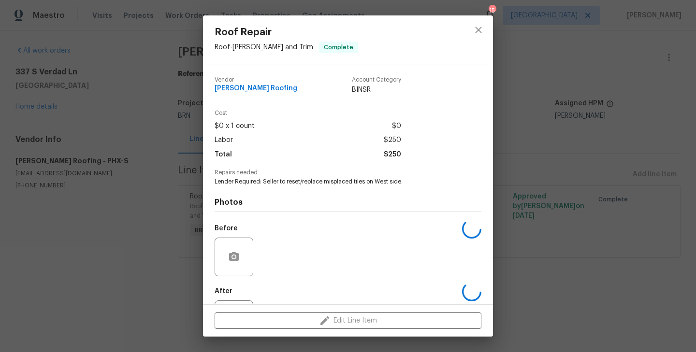
scroll to position [44, 0]
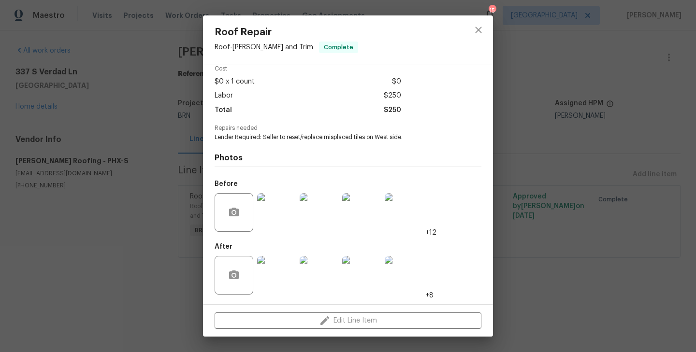
click at [276, 260] on img at bounding box center [276, 275] width 39 height 39
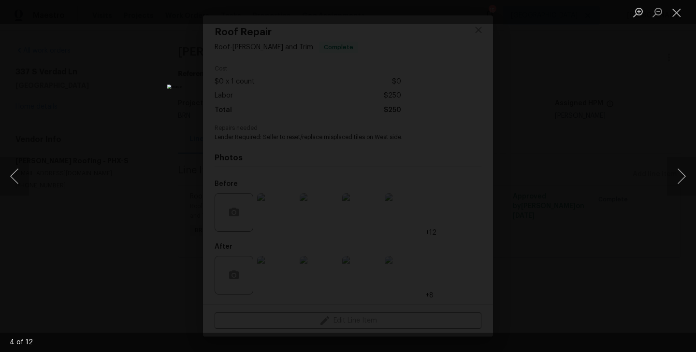
click at [129, 190] on div "Lightbox" at bounding box center [348, 176] width 696 height 352
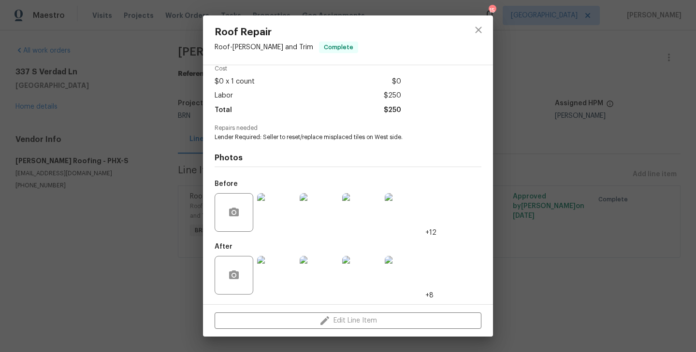
click at [134, 228] on div "Roof Repair Roof - Eaves and Trim Complete Vendor Stout Roofing Account Categor…" at bounding box center [348, 176] width 696 height 352
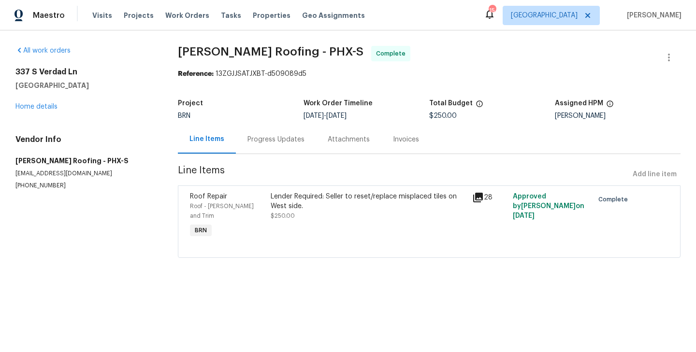
click at [276, 140] on div "Progress Updates" at bounding box center [276, 140] width 57 height 10
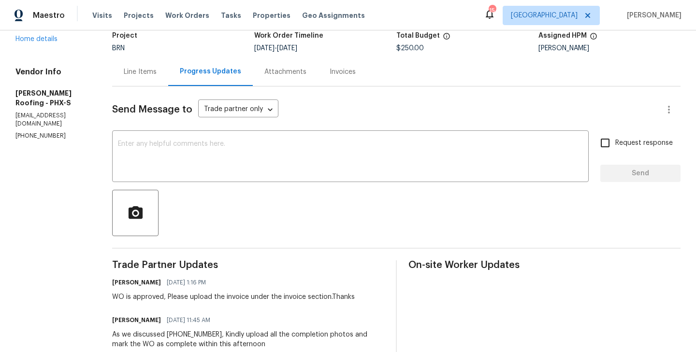
scroll to position [61, 0]
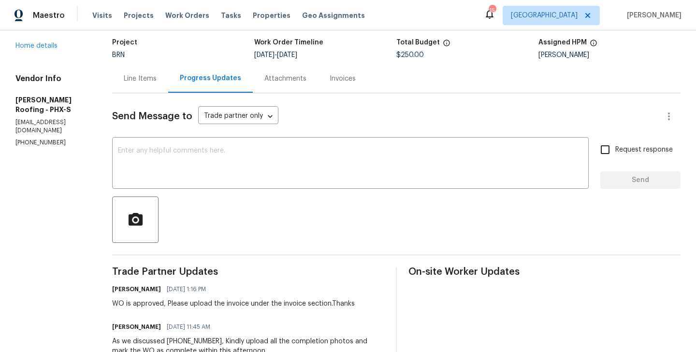
click at [153, 83] on div "Line Items" at bounding box center [140, 79] width 33 height 10
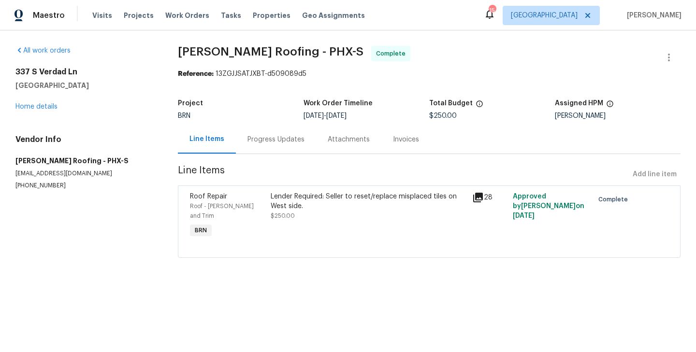
click at [262, 210] on div "Roof - Eaves and Trim" at bounding box center [227, 211] width 75 height 19
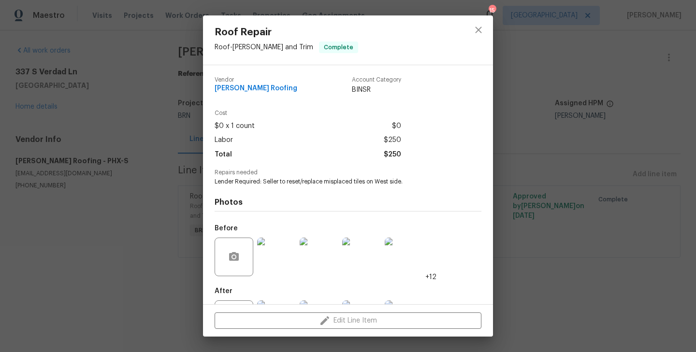
scroll to position [44, 0]
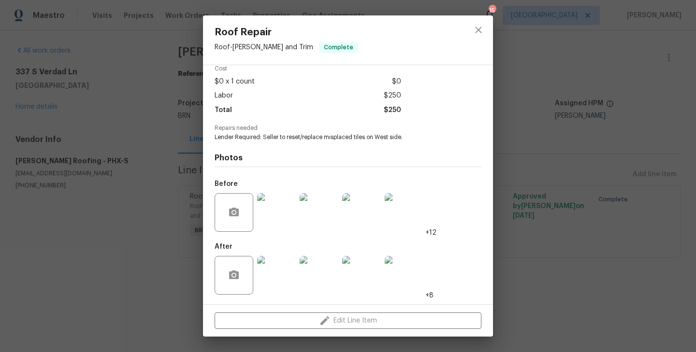
click at [171, 245] on div "Roof Repair Roof - Eaves and Trim Complete Vendor Stout Roofing Account Categor…" at bounding box center [348, 176] width 696 height 352
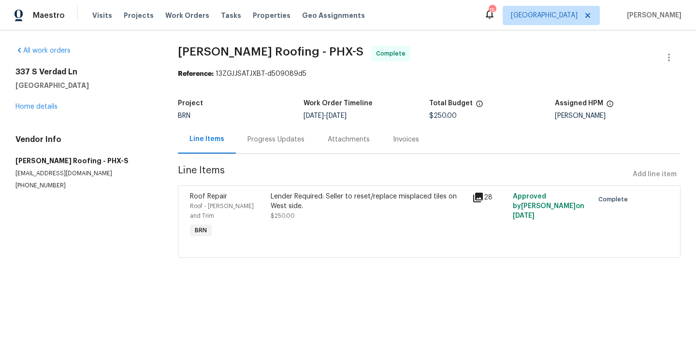
click at [293, 146] on div "Progress Updates" at bounding box center [276, 139] width 80 height 29
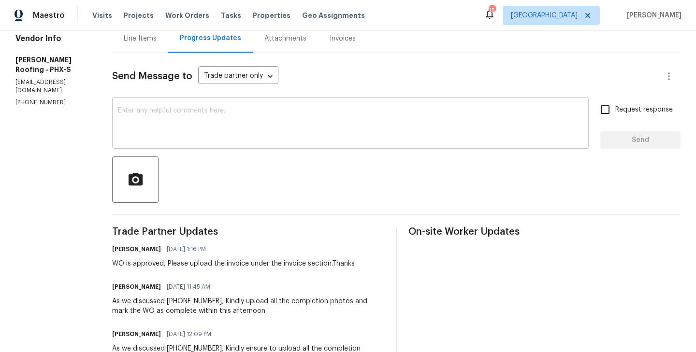
scroll to position [108, 0]
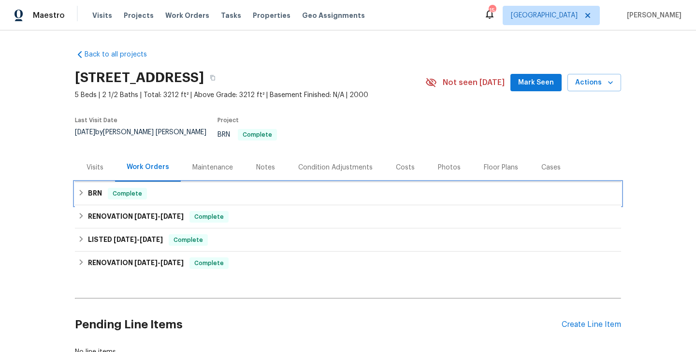
click at [209, 195] on div "BRN Complete" at bounding box center [348, 193] width 546 height 23
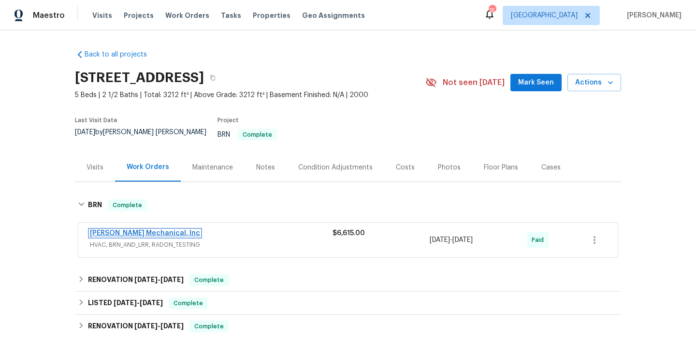
click at [134, 230] on link "JH Martin Mechanical, Inc" at bounding box center [145, 233] width 110 height 7
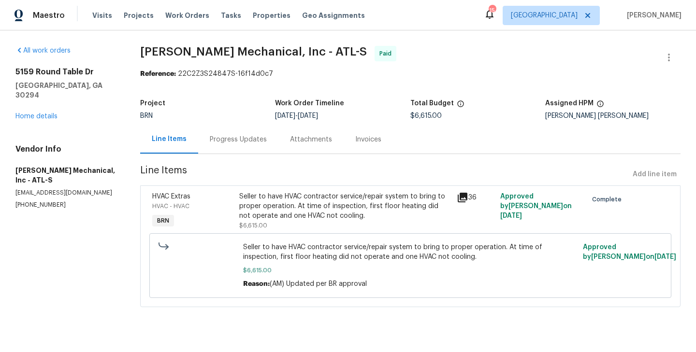
click at [240, 208] on div "Seller to have HVAC contractor service/repair system to bring to proper operati…" at bounding box center [345, 206] width 212 height 29
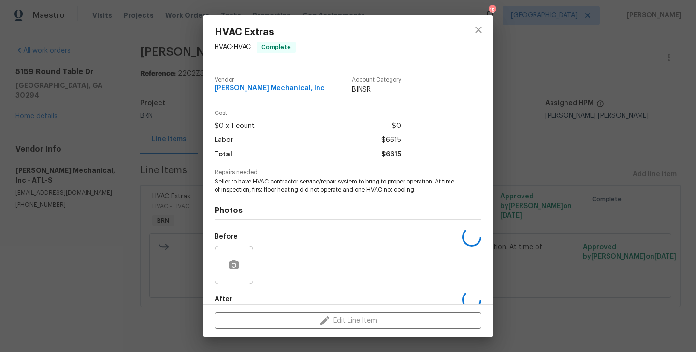
scroll to position [53, 0]
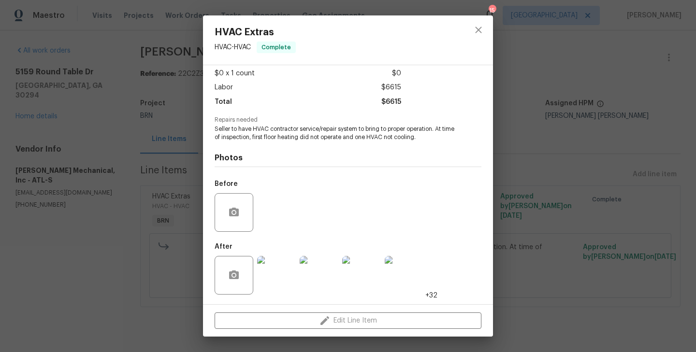
click at [363, 282] on img at bounding box center [361, 275] width 39 height 39
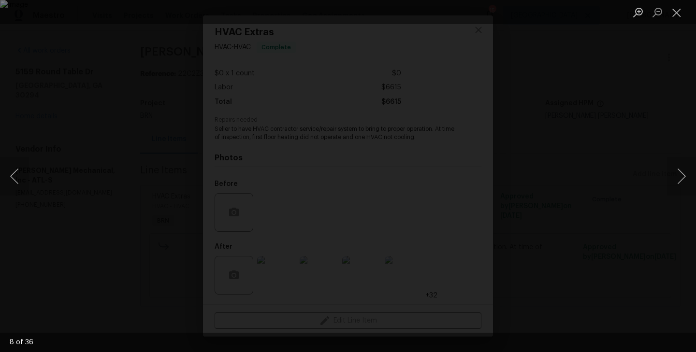
click at [138, 176] on div "Lightbox" at bounding box center [348, 176] width 696 height 352
click at [128, 113] on div "Lightbox" at bounding box center [348, 176] width 696 height 352
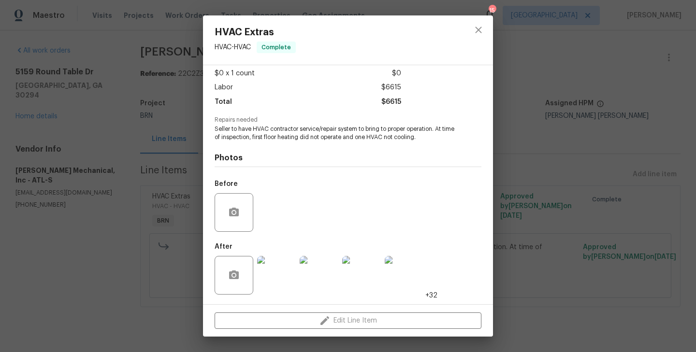
click at [158, 130] on div "HVAC Extras HVAC - HVAC Complete Vendor JH Martin Mechanical, Inc Account Categ…" at bounding box center [348, 176] width 696 height 352
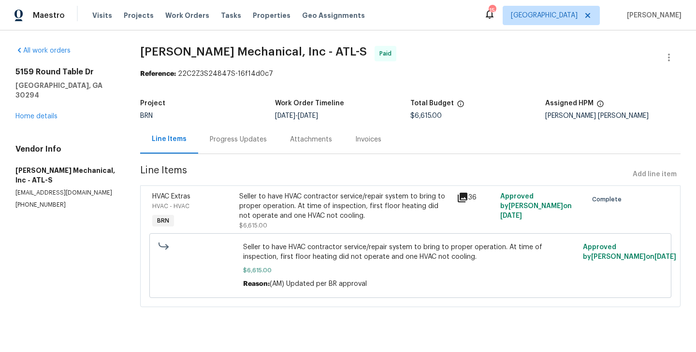
click at [247, 146] on div "Progress Updates" at bounding box center [238, 139] width 80 height 29
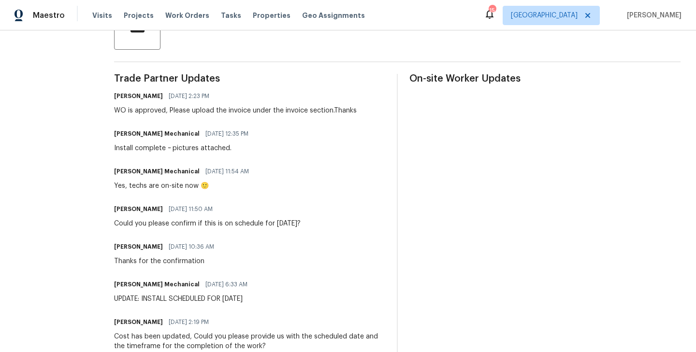
scroll to position [251, 0]
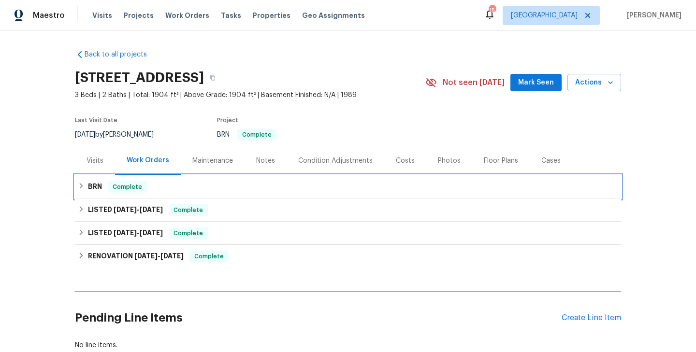
click at [200, 189] on div "BRN Complete" at bounding box center [348, 187] width 541 height 12
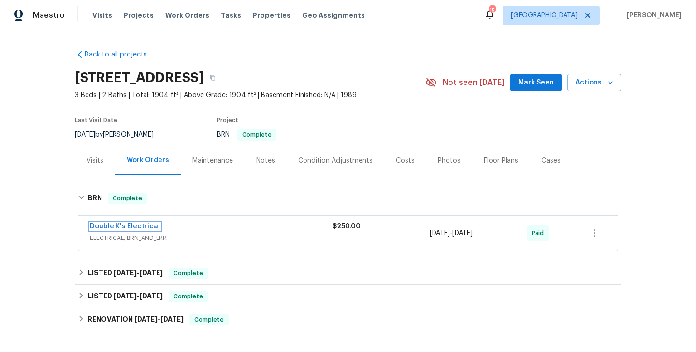
click at [135, 225] on link "Double K's Electrical" at bounding box center [125, 226] width 70 height 7
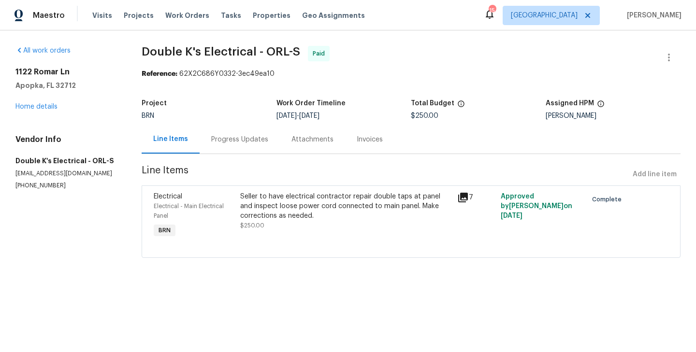
click at [249, 209] on div "Seller to have electrical contractor repair double taps at panel and inspect lo…" at bounding box center [345, 206] width 211 height 29
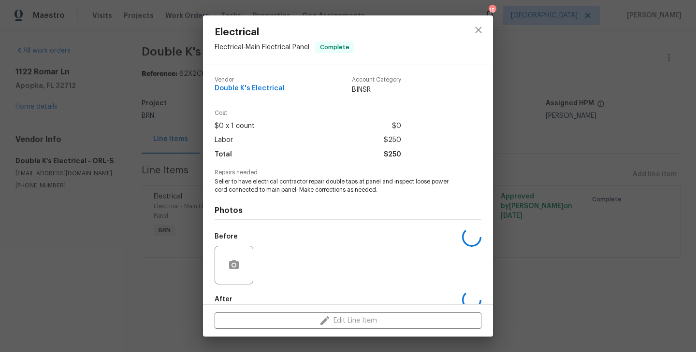
scroll to position [53, 0]
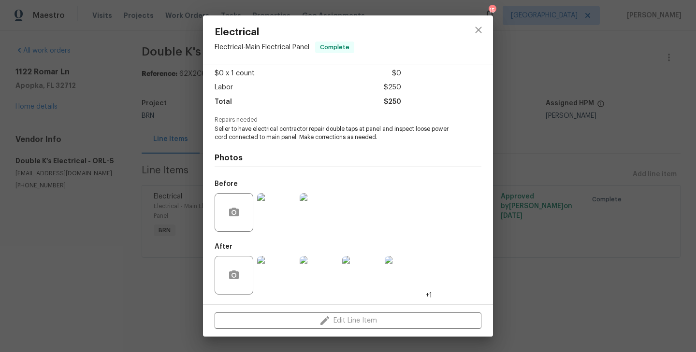
click at [281, 275] on img at bounding box center [276, 275] width 39 height 39
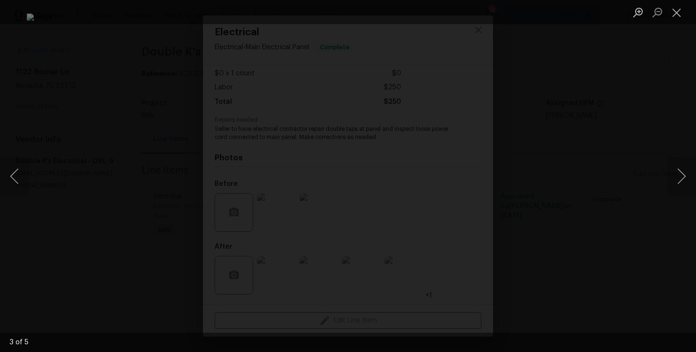
click at [159, 184] on img "Lightbox" at bounding box center [348, 176] width 643 height 325
click at [77, 171] on div "Lightbox" at bounding box center [348, 176] width 696 height 352
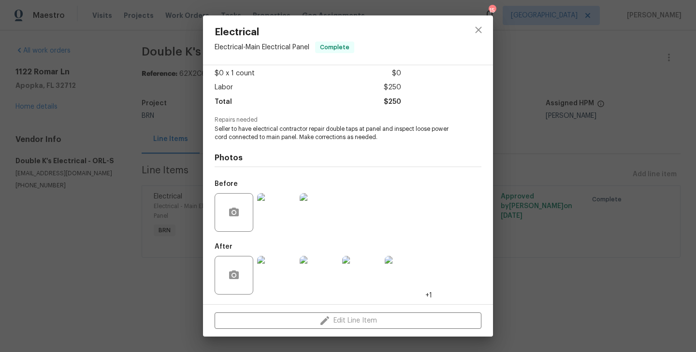
click at [288, 211] on img at bounding box center [276, 212] width 39 height 39
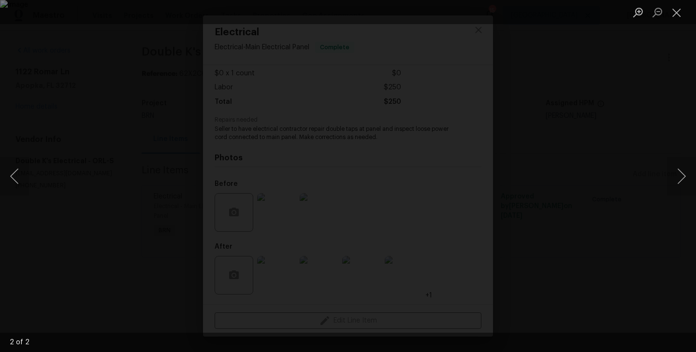
click at [88, 173] on div "Lightbox" at bounding box center [348, 176] width 696 height 352
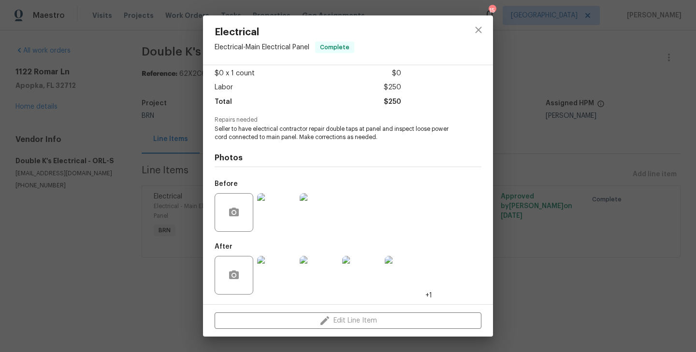
click at [205, 197] on div "Vendor Double K's Electrical Account Category BINSR Cost $0 x 1 count $0 Labor …" at bounding box center [348, 184] width 290 height 239
click at [178, 176] on div "Electrical Electrical - Main Electrical Panel Complete Vendor Double K's Electr…" at bounding box center [348, 176] width 696 height 352
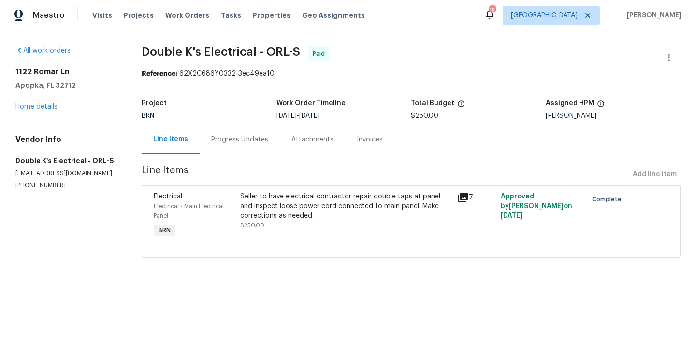
click at [221, 148] on div "Progress Updates" at bounding box center [240, 139] width 80 height 29
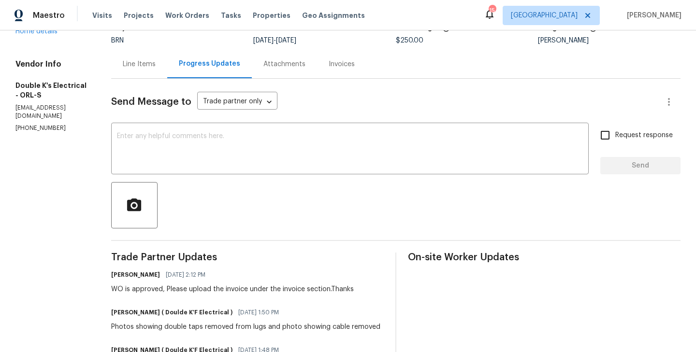
scroll to position [124, 0]
